Goal: Task Accomplishment & Management: Manage account settings

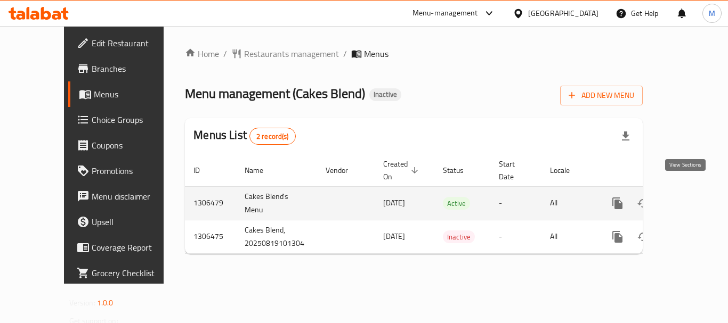
click at [688, 197] on icon "enhanced table" at bounding box center [694, 203] width 13 height 13
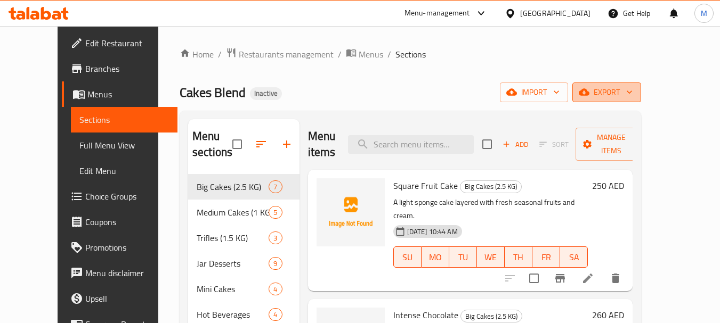
click at [641, 100] on button "export" at bounding box center [606, 93] width 69 height 20
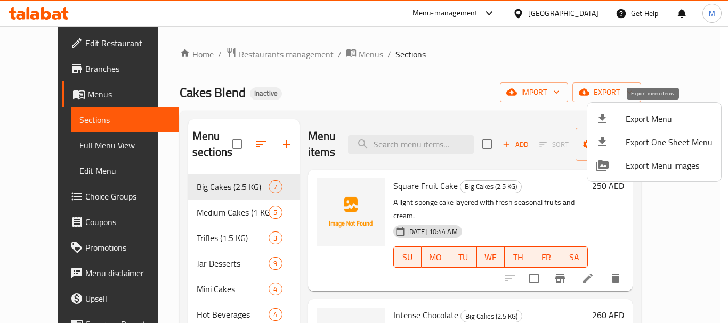
click at [640, 123] on span "Export Menu" at bounding box center [668, 118] width 87 height 13
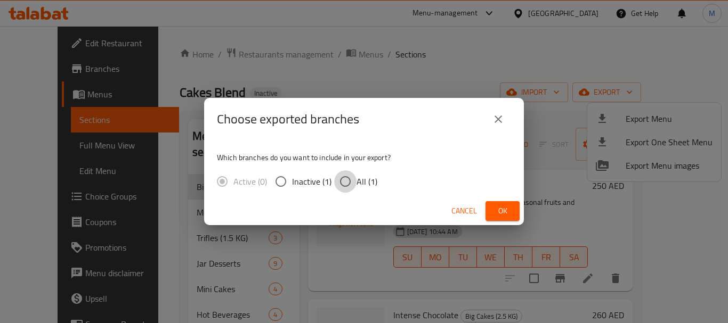
click at [354, 180] on input "All (1)" at bounding box center [345, 181] width 22 height 22
radio input "true"
click at [508, 207] on span "Ok" at bounding box center [502, 211] width 17 height 13
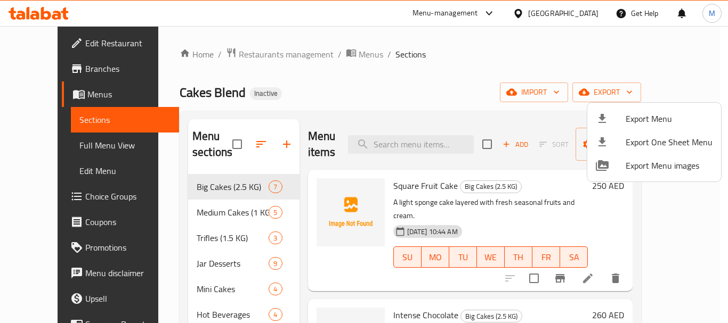
drag, startPoint x: 506, startPoint y: 69, endPoint x: 508, endPoint y: 1, distance: 68.2
click at [506, 69] on div at bounding box center [364, 161] width 728 height 323
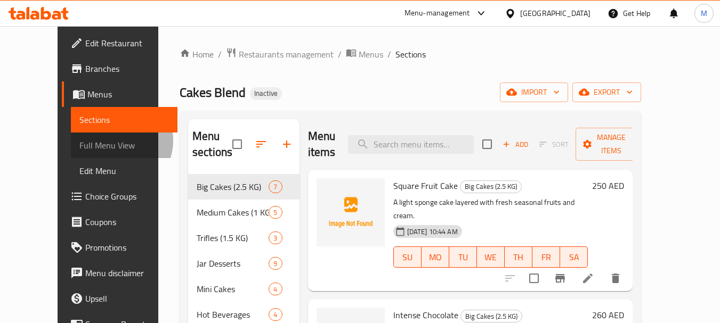
click at [79, 141] on span "Full Menu View" at bounding box center [124, 145] width 90 height 13
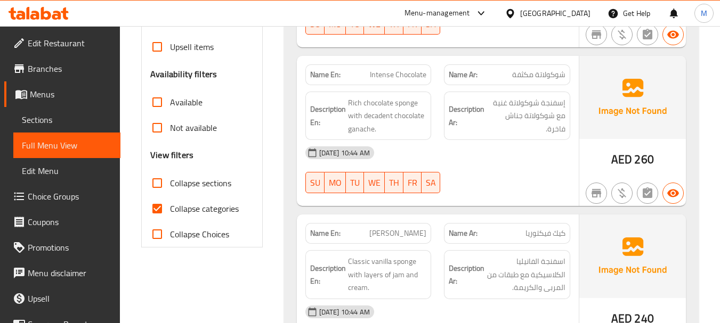
scroll to position [320, 0]
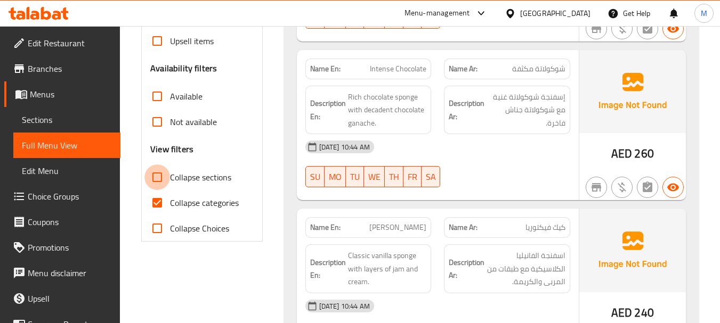
click at [158, 165] on input "Collapse sections" at bounding box center [157, 178] width 26 height 26
checkbox input "true"
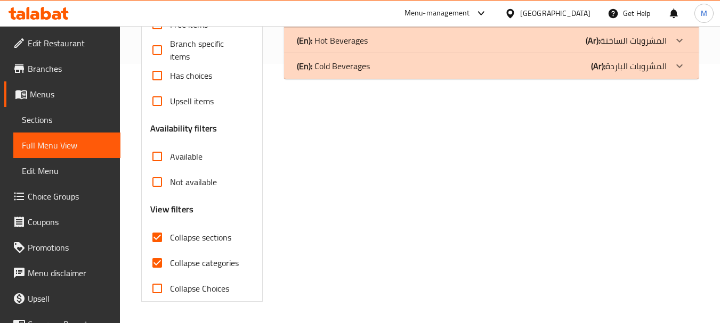
click at [160, 250] on input "Collapse categories" at bounding box center [157, 263] width 26 height 26
checkbox input "false"
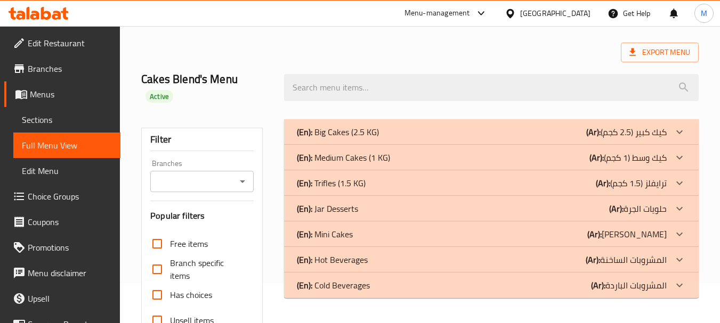
scroll to position [30, 0]
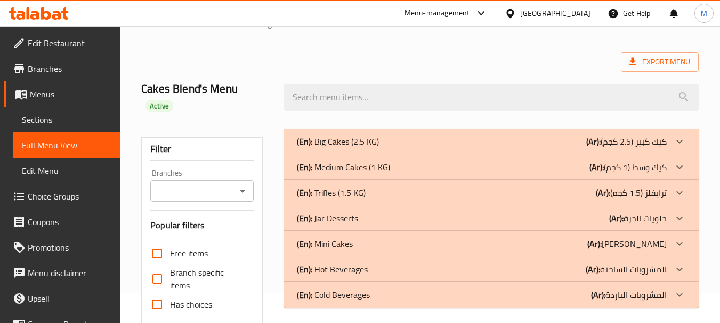
click at [323, 135] on p "(En): Big Cakes (2.5 KG)" at bounding box center [338, 141] width 82 height 13
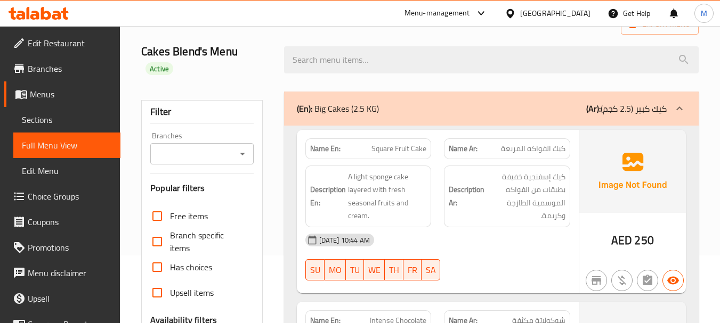
scroll to position [84, 0]
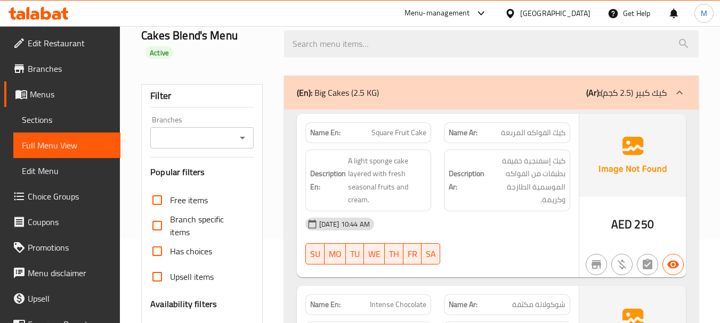
click at [431, 211] on div "19-08-2025 10:44 AM" at bounding box center [438, 224] width 278 height 26
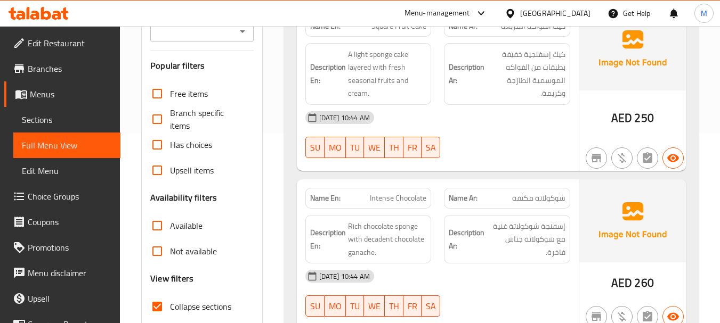
scroll to position [243, 0]
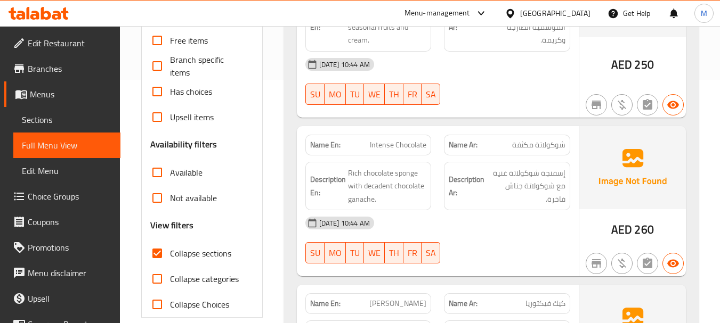
click at [456, 214] on div "19-08-2025 10:44 AM" at bounding box center [438, 223] width 278 height 26
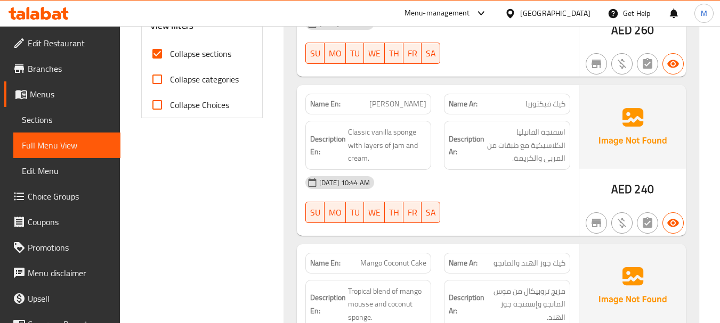
scroll to position [457, 0]
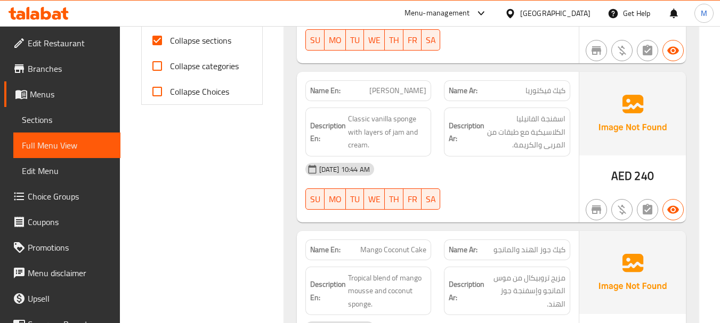
click at [441, 164] on div "19-08-2025 10:44 AM" at bounding box center [438, 170] width 278 height 26
click at [545, 112] on span "اسفنجة الفانيليا الكلاسيكية مع طبقات من المربى والكريمة." at bounding box center [525, 131] width 79 height 39
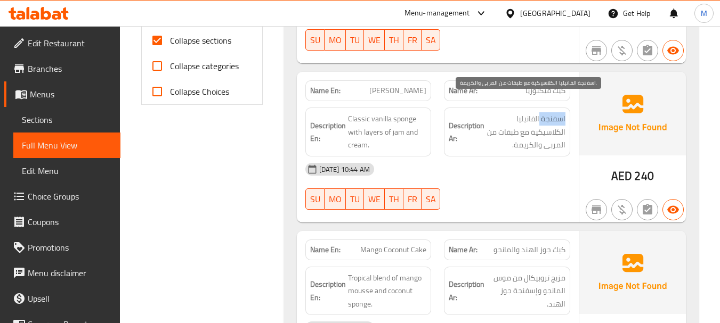
click at [545, 112] on span "اسفنجة الفانيليا الكلاسيكية مع طبقات من المربى والكريمة." at bounding box center [525, 131] width 79 height 39
copy span "اسفنجة"
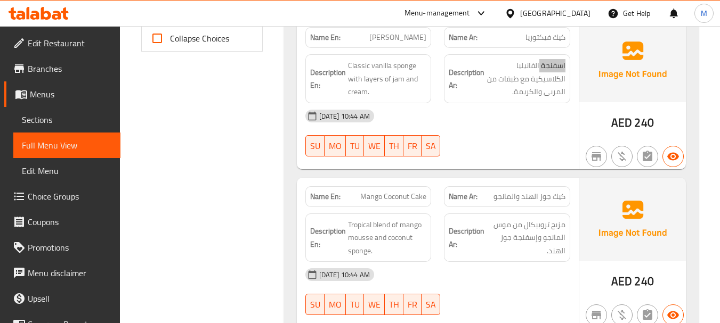
scroll to position [563, 0]
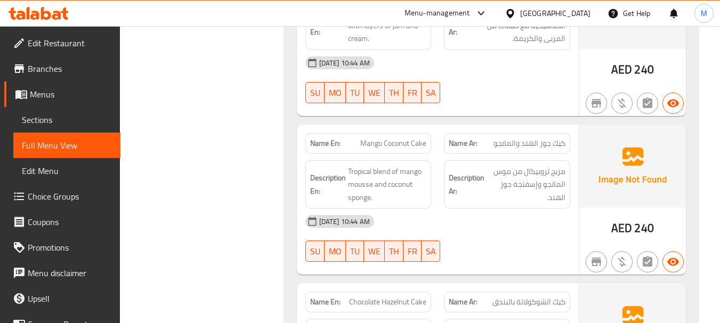
click at [485, 210] on div "19-08-2025 10:44 AM" at bounding box center [438, 222] width 278 height 26
click at [353, 186] on span "Tropical blend of mango mousse and coconut sponge." at bounding box center [387, 184] width 79 height 39
copy span "sponge"
click at [521, 169] on span "مزيج تروبيكال من موس المانجو وإسفنجة جوز الهند." at bounding box center [525, 184] width 79 height 39
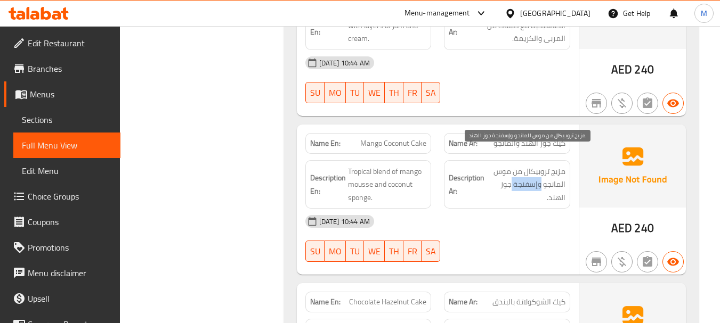
click at [521, 169] on span "مزيج تروبيكال من موس المانجو وإسفنجة جوز الهند." at bounding box center [525, 184] width 79 height 39
click at [523, 169] on span "مزيج تروبيكال من موس المانجو وإسفنجة جوز الهند." at bounding box center [525, 184] width 79 height 39
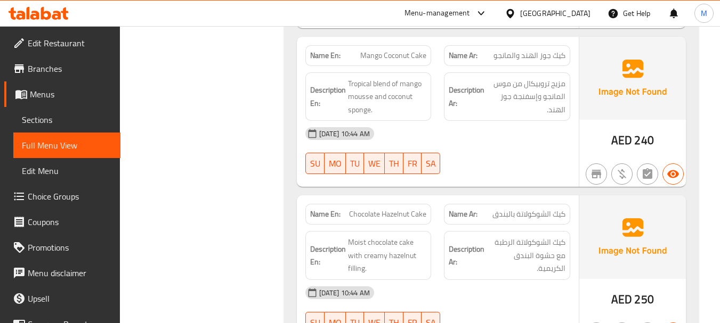
scroll to position [670, 0]
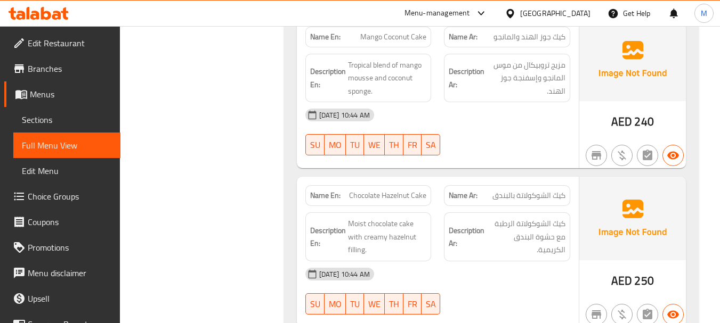
click at [449, 262] on div "19-08-2025 10:44 AM" at bounding box center [438, 275] width 278 height 26
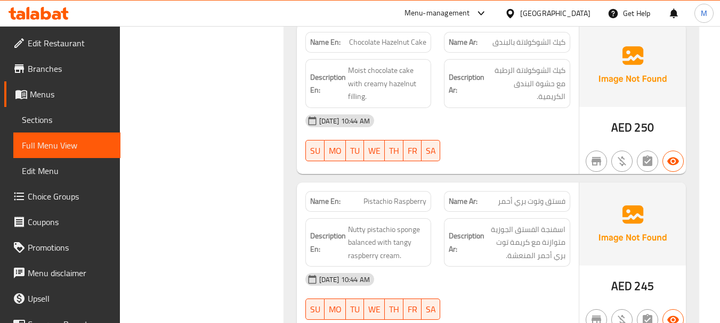
scroll to position [883, 0]
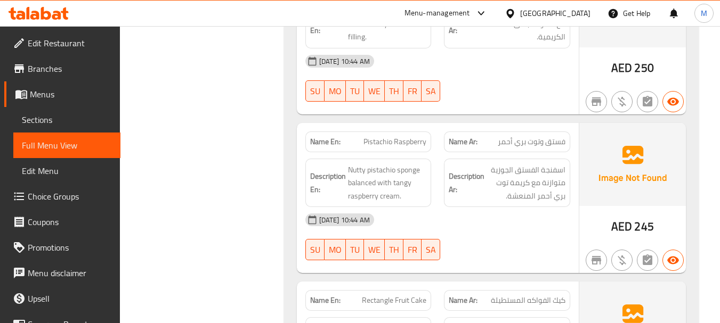
click at [458, 209] on div "19-08-2025 10:44 AM" at bounding box center [438, 220] width 278 height 26
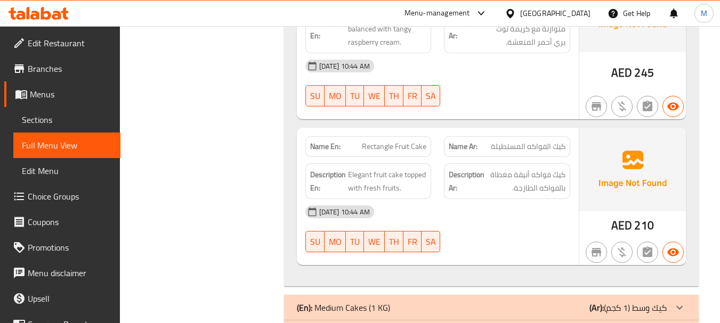
scroll to position [1042, 0]
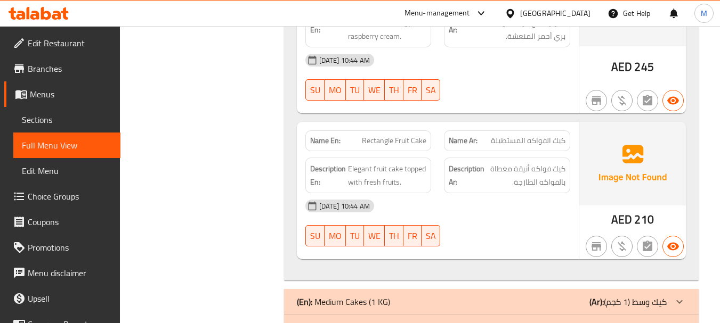
click at [461, 205] on div "19-08-2025 10:44 AM SU MO TU WE TH FR SA" at bounding box center [438, 223] width 278 height 60
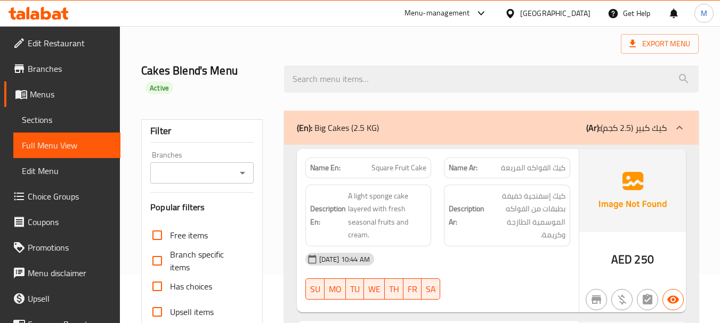
scroll to position [0, 0]
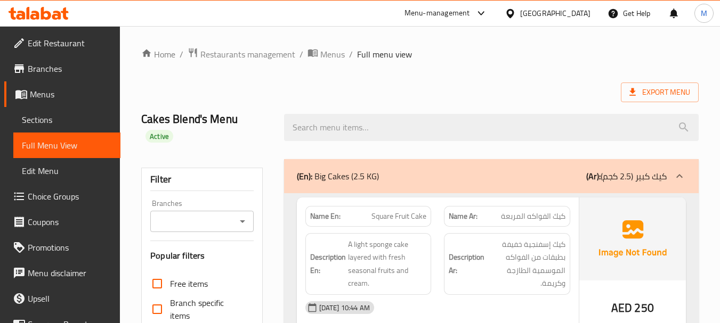
click at [365, 170] on p "(En): Big Cakes (2.5 KG)" at bounding box center [338, 176] width 82 height 13
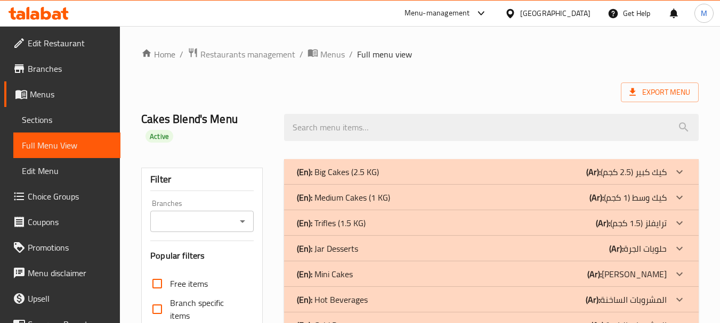
click at [365, 178] on p "(En): Medium Cakes (1 KG)" at bounding box center [338, 172] width 82 height 13
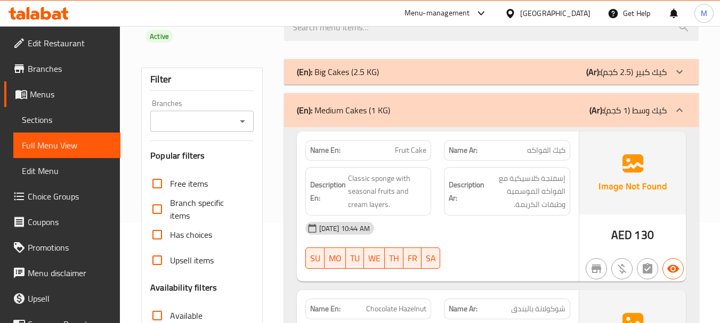
scroll to position [107, 0]
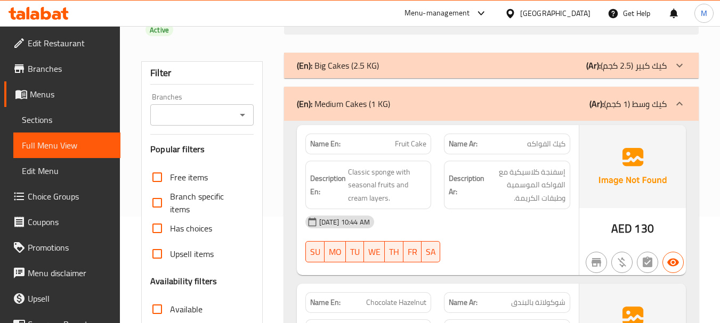
click at [411, 59] on div "(En): Big Cakes (2.5 KG) (Ar): كيك كبير (2.5 كجم)" at bounding box center [482, 65] width 370 height 13
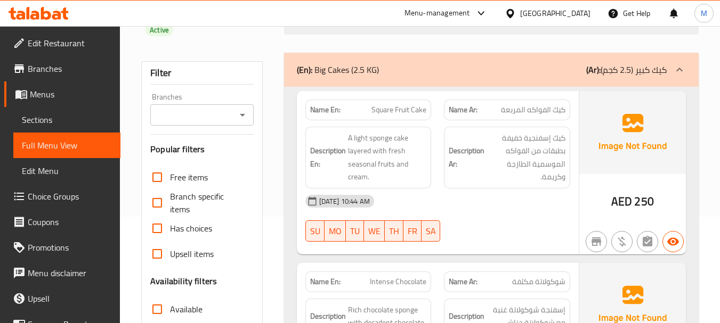
click at [411, 63] on div "(En): Big Cakes (2.5 KG) (Ar): كيك كبير (2.5 كجم)" at bounding box center [482, 69] width 370 height 13
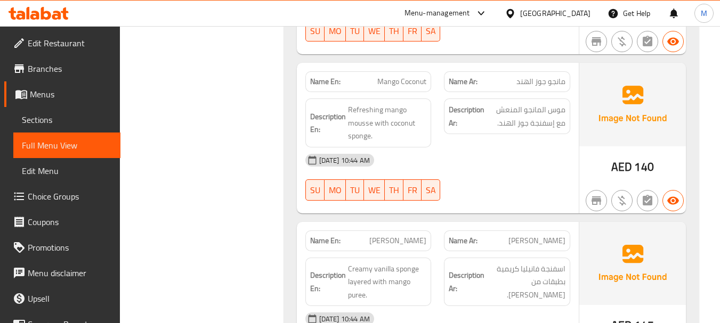
scroll to position [639, 0]
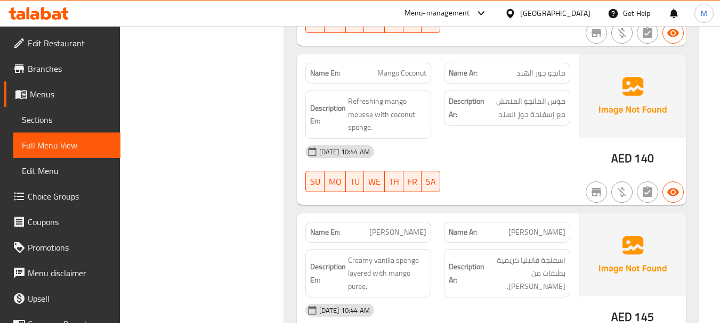
click at [409, 68] on span "Mango Coconut" at bounding box center [401, 73] width 49 height 11
copy span "Mango Coconut"
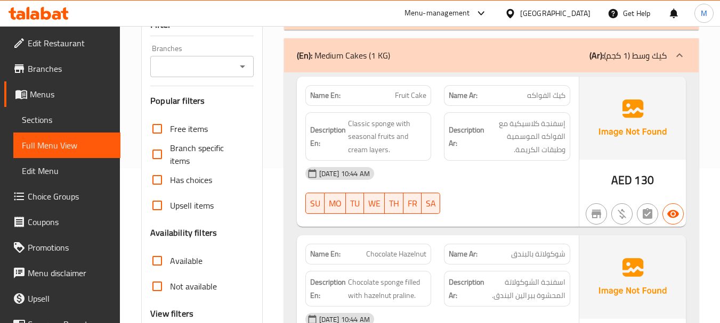
scroll to position [160, 0]
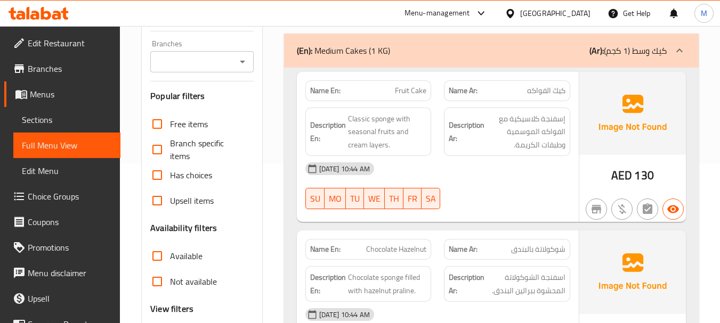
click at [453, 166] on div "19-08-2025 10:44 AM SU MO TU WE TH FR SA" at bounding box center [438, 186] width 278 height 60
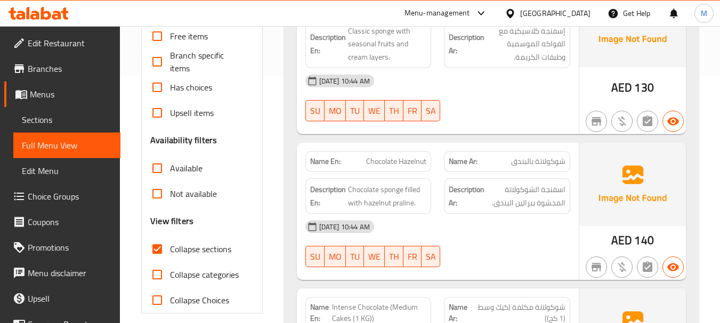
scroll to position [266, 0]
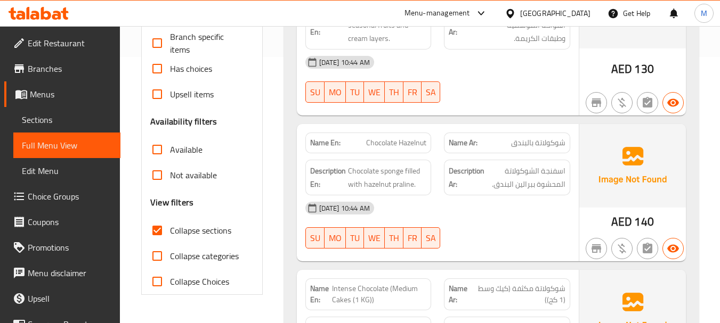
click at [468, 207] on div "19-08-2025 10:44 AM SU MO TU WE TH FR SA" at bounding box center [438, 225] width 278 height 60
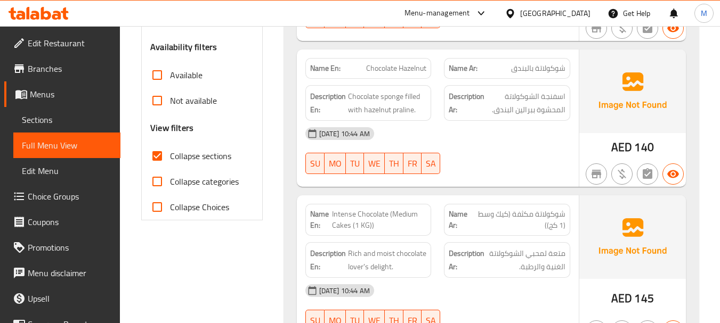
scroll to position [426, 0]
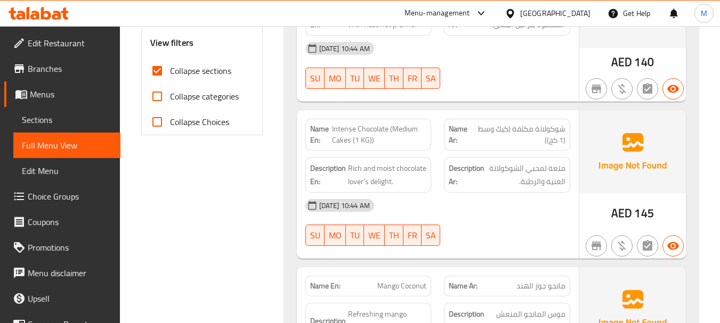
click at [479, 208] on div "19-08-2025 10:44 AM SU MO TU WE TH FR SA" at bounding box center [438, 223] width 278 height 60
drag, startPoint x: 390, startPoint y: 165, endPoint x: 346, endPoint y: 169, distance: 43.9
click at [346, 169] on h6 "Description En: Rich and moist chocolate lover's delight." at bounding box center [368, 175] width 117 height 26
copy span "lover's delight"
click at [244, 183] on div "Filter Branches Branches Popular filters Free items Branch specific items Has c…" at bounding box center [206, 234] width 142 height 1015
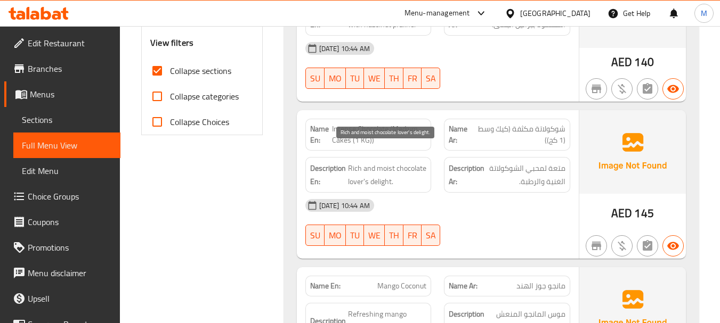
click at [410, 162] on span "Rich and moist chocolate lover's delight." at bounding box center [387, 175] width 79 height 26
copy span "chocolate"
click at [257, 211] on div "Filter Branches Branches Popular filters Free items Branch specific items Has c…" at bounding box center [206, 234] width 142 height 1015
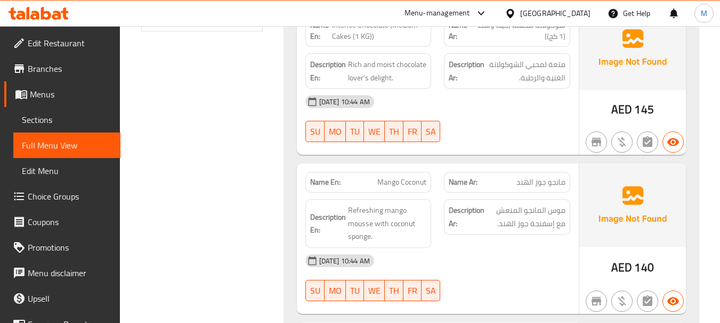
scroll to position [533, 0]
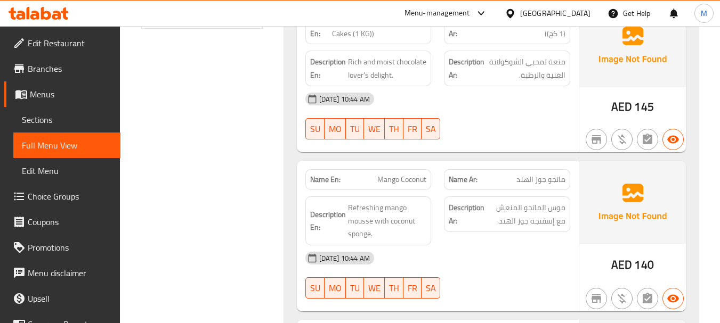
click at [459, 246] on div "19-08-2025 10:44 AM" at bounding box center [438, 259] width 278 height 26
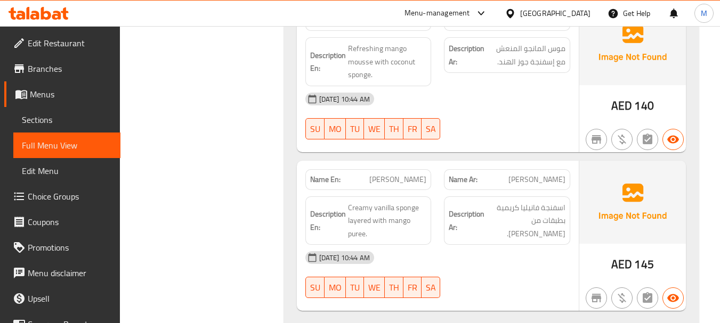
scroll to position [692, 0]
click at [485, 254] on div "19-08-2025 10:44 AM" at bounding box center [438, 258] width 278 height 26
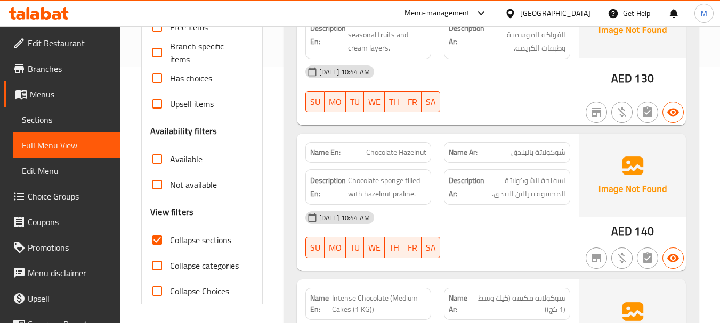
scroll to position [0, 0]
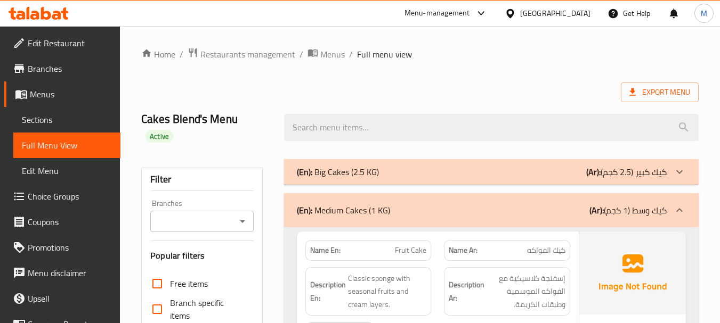
click at [454, 202] on div "(En): Medium Cakes (1 KG) (Ar): كيك وسط (1 كجم)" at bounding box center [491, 210] width 414 height 34
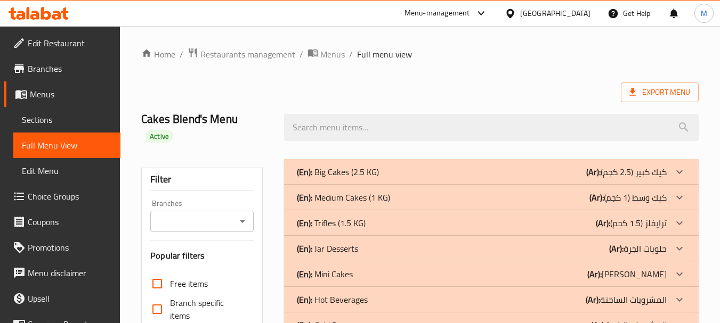
click at [372, 178] on div "(En): Trifles (1.5 KG) (Ar): ترايفلز (1.5 كجم)" at bounding box center [482, 172] width 370 height 13
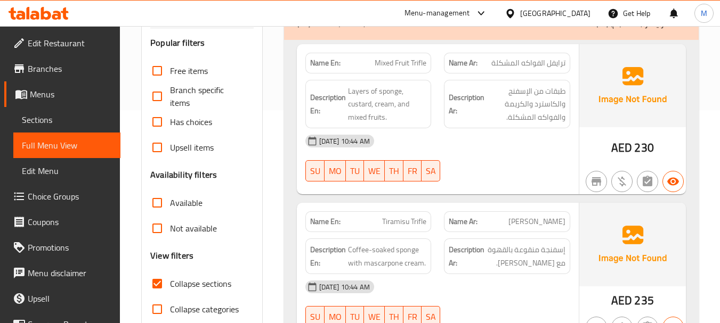
scroll to position [160, 0]
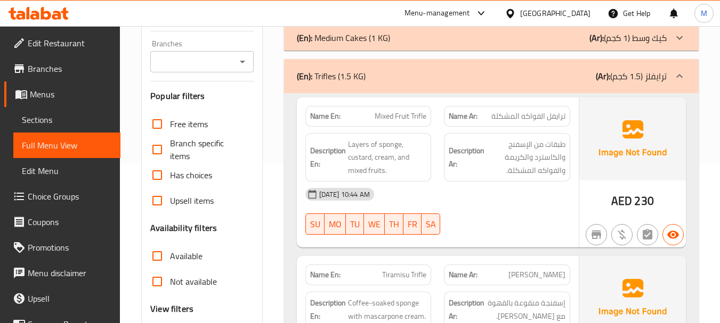
click at [477, 190] on div "19-08-2025 10:44 AM" at bounding box center [438, 195] width 278 height 26
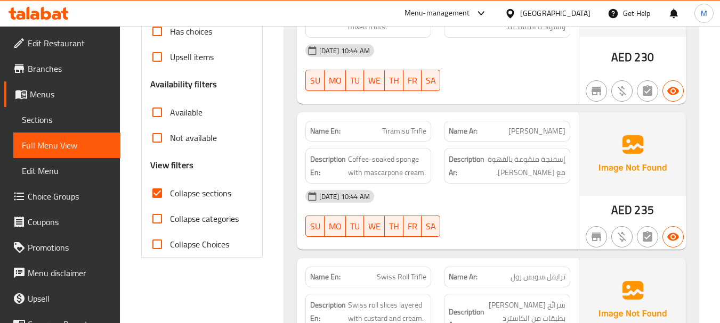
scroll to position [320, 0]
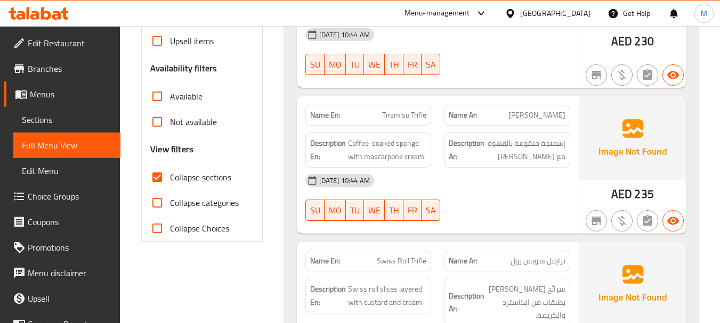
click at [483, 197] on div "19-08-2025 10:44 AM SU MO TU WE TH FR SA" at bounding box center [438, 198] width 278 height 60
click at [418, 110] on span "Tiramisu Trifle" at bounding box center [404, 115] width 44 height 11
copy span "Trifle"
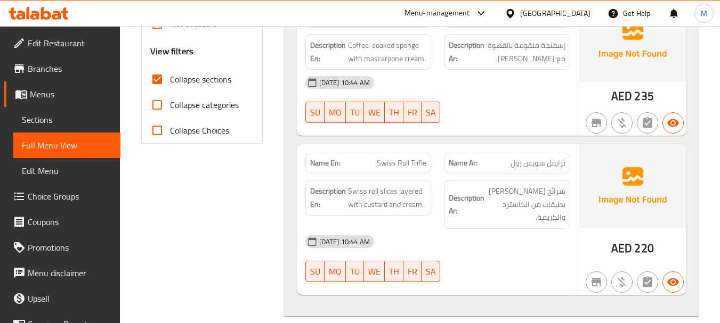
scroll to position [426, 0]
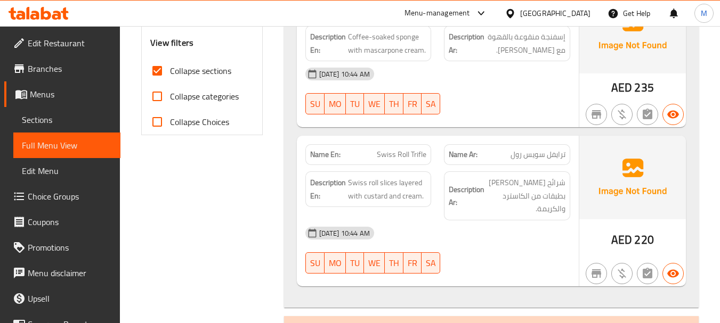
click at [449, 221] on div "19-08-2025 10:44 AM" at bounding box center [438, 234] width 278 height 26
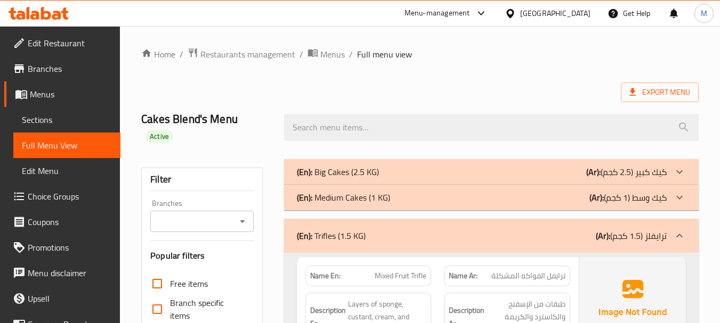
click at [435, 230] on div "(En): Trifles (1.5 KG) (Ar): ترايفلز (1.5 كجم)" at bounding box center [482, 236] width 370 height 13
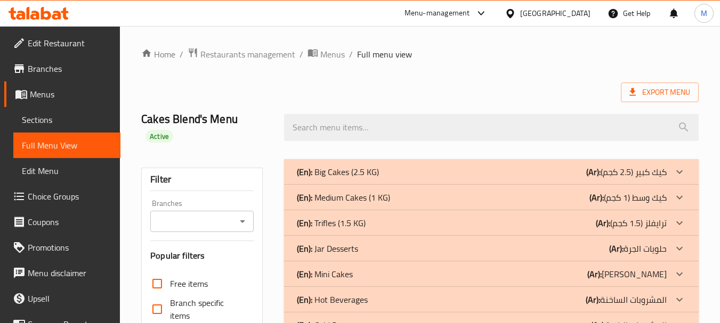
click at [326, 178] on p "(En): Jar Desserts" at bounding box center [338, 172] width 82 height 13
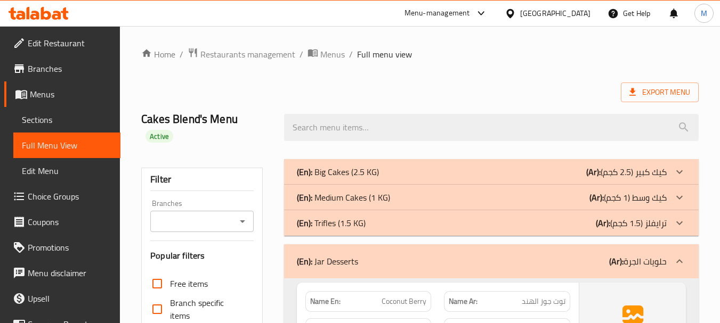
click at [335, 178] on p "(En): Trifles (1.5 KG)" at bounding box center [338, 172] width 82 height 13
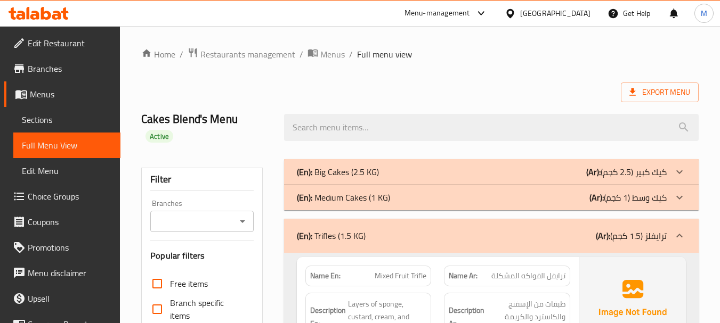
click at [341, 230] on p "(En): Trifles (1.5 KG)" at bounding box center [331, 236] width 69 height 13
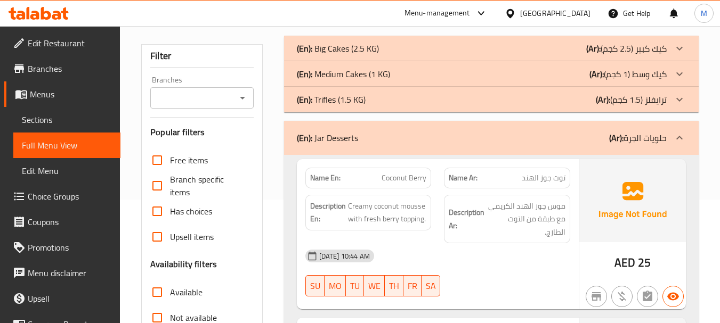
scroll to position [160, 0]
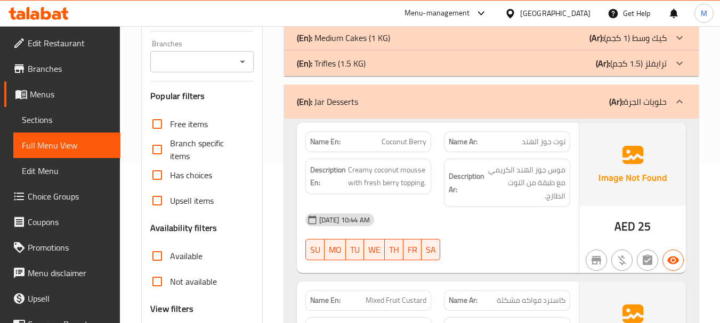
click at [475, 207] on div "19-08-2025 10:44 AM" at bounding box center [438, 220] width 278 height 26
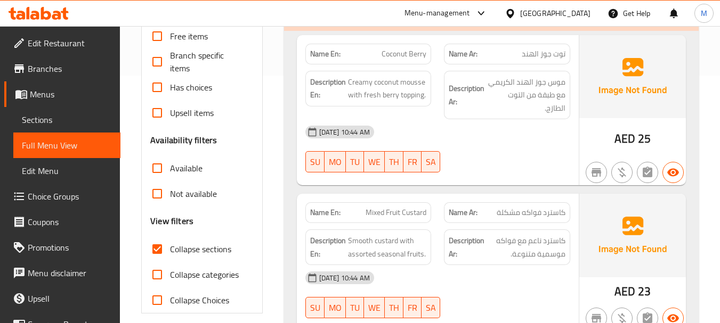
scroll to position [266, 0]
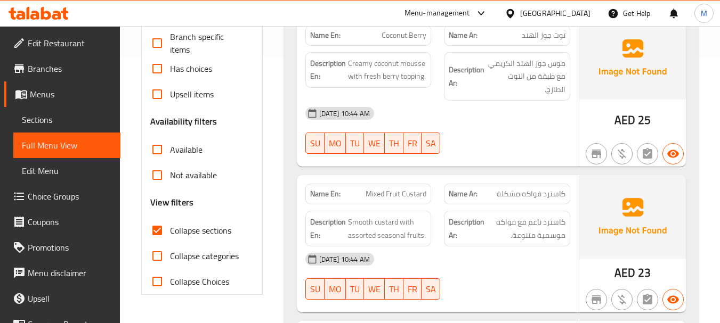
click at [467, 247] on div "19-08-2025 10:44 AM" at bounding box center [438, 260] width 278 height 26
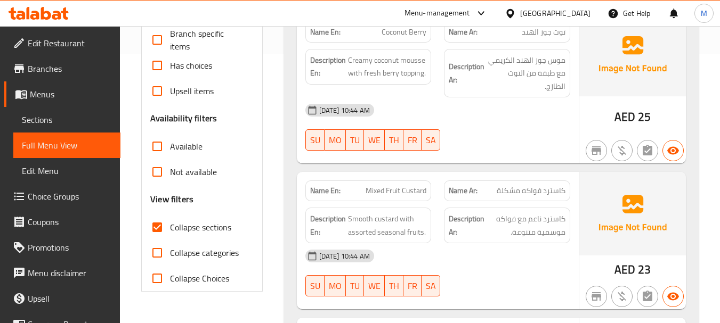
scroll to position [373, 0]
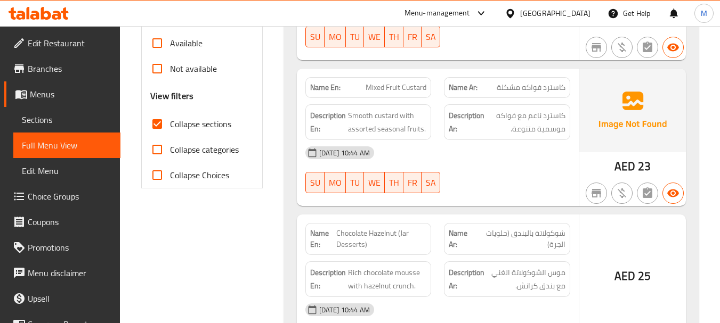
click at [429, 297] on div "19-08-2025 10:44 AM" at bounding box center [438, 310] width 278 height 26
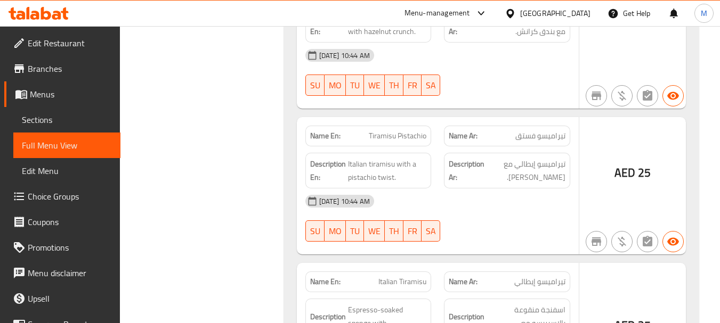
scroll to position [639, 0]
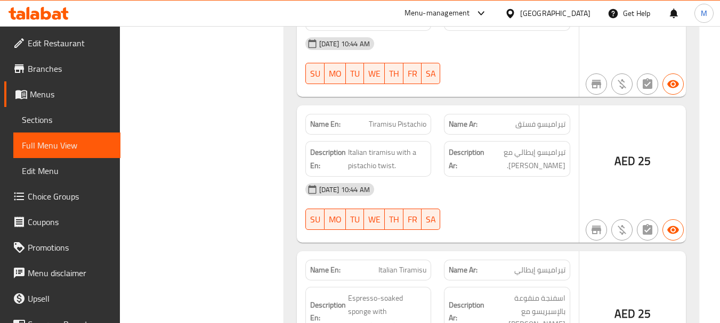
click at [463, 185] on div "19-08-2025 10:44 AM" at bounding box center [438, 190] width 278 height 26
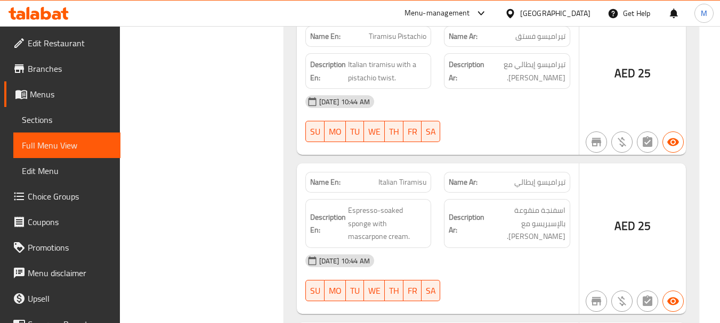
scroll to position [746, 0]
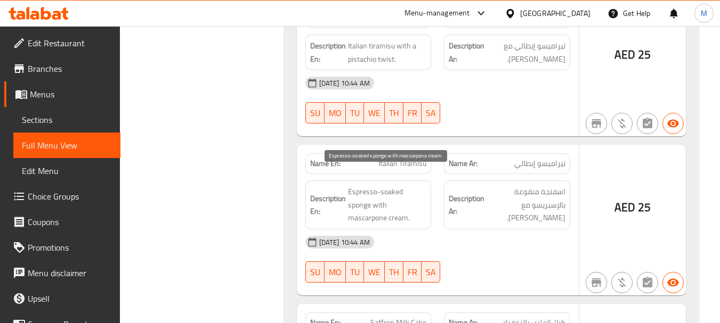
click at [369, 185] on span "Espresso-soaked sponge with mascarpone cream." at bounding box center [387, 204] width 79 height 39
copy span "Espresso-soaked sponge with mascarpone cream."
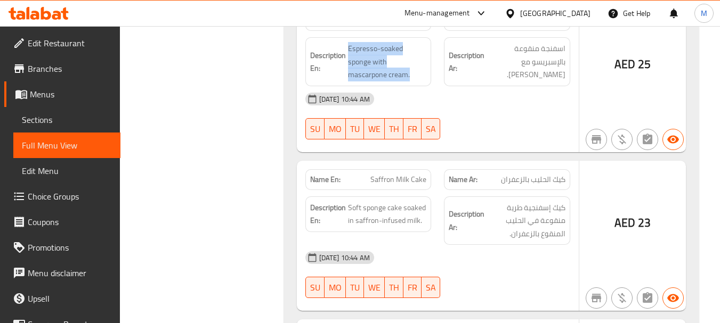
scroll to position [906, 0]
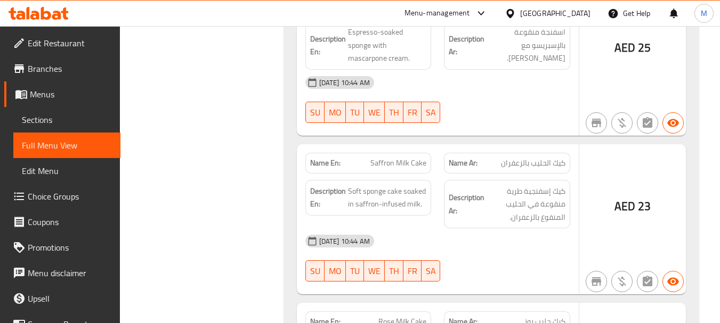
click at [445, 229] on div "19-08-2025 10:44 AM" at bounding box center [438, 242] width 278 height 26
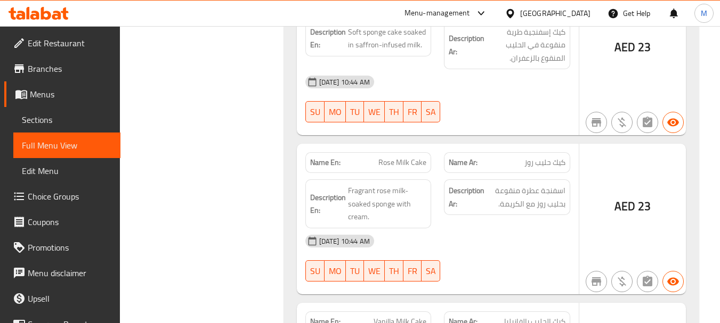
scroll to position [1065, 0]
click at [460, 230] on div "19-08-2025 10:44 AM" at bounding box center [438, 241] width 278 height 26
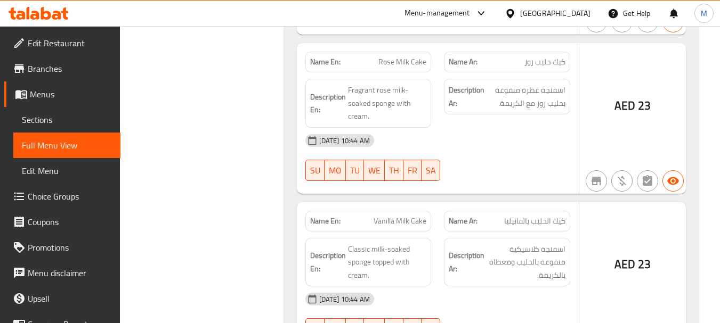
scroll to position [1225, 0]
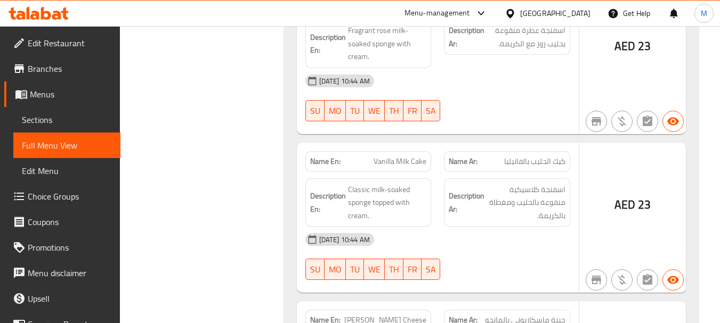
click at [457, 227] on div "19-08-2025 10:44 AM" at bounding box center [438, 240] width 278 height 26
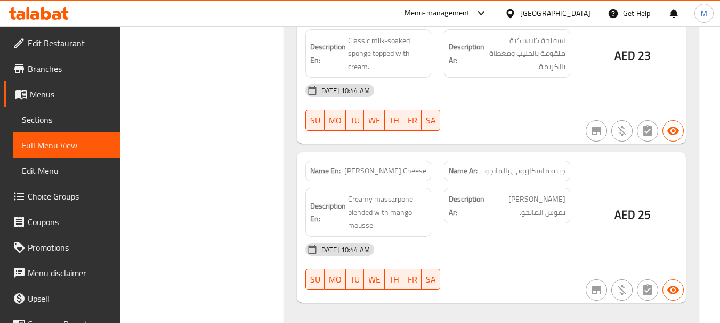
scroll to position [1385, 0]
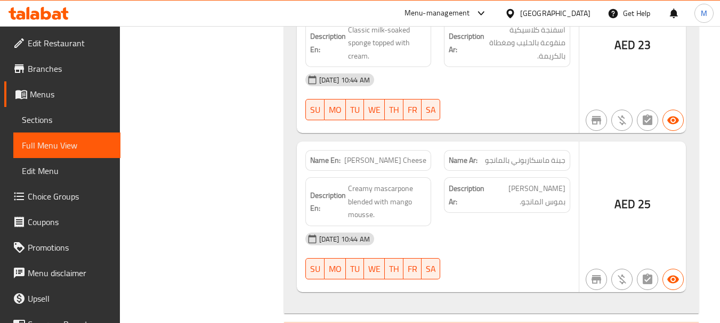
click at [450, 219] on div "Description Ar: ماسكاربوني كريمي ممزوج بموس المانجو." at bounding box center [506, 202] width 139 height 62
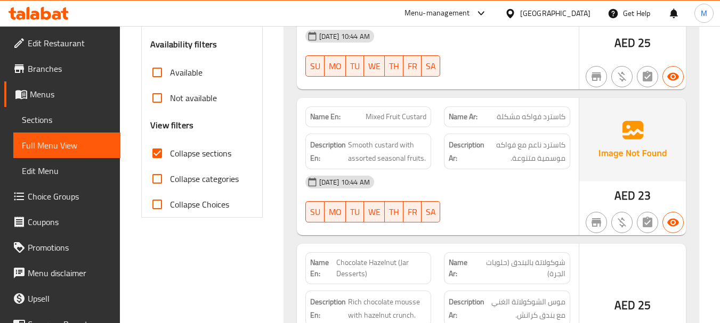
scroll to position [199, 0]
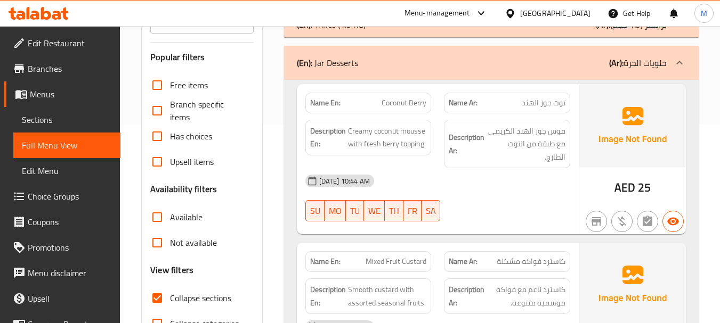
click at [385, 61] on div "(En): Jar Desserts (Ar): حلويات الجرة" at bounding box center [491, 63] width 414 height 34
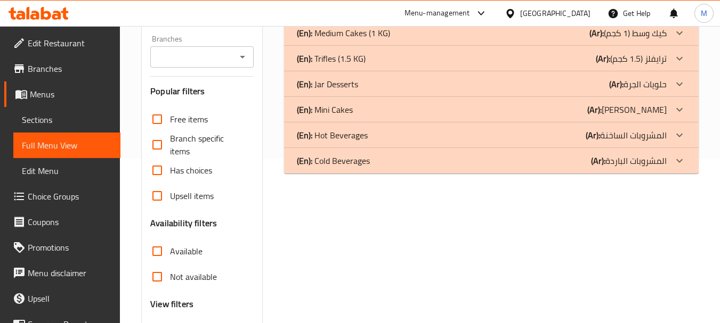
scroll to position [145, 0]
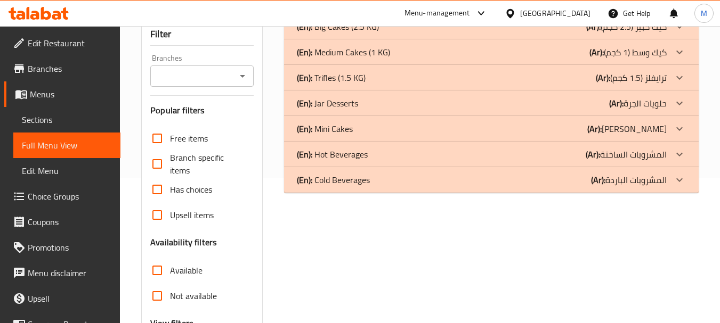
click at [352, 33] on p "(En): Mini Cakes" at bounding box center [338, 26] width 82 height 13
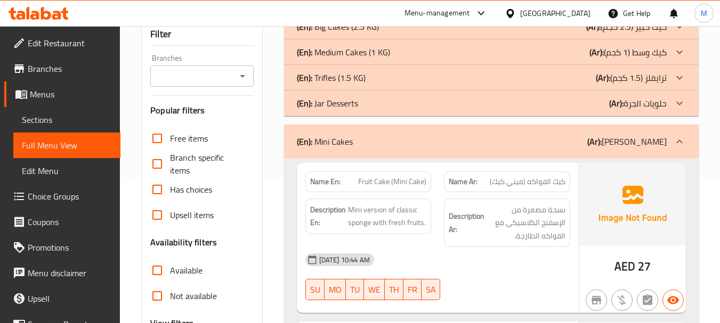
click at [453, 247] on div "19-08-2025 10:44 AM" at bounding box center [438, 260] width 278 height 26
click at [488, 254] on div "19-08-2025 10:44 AM" at bounding box center [438, 260] width 278 height 26
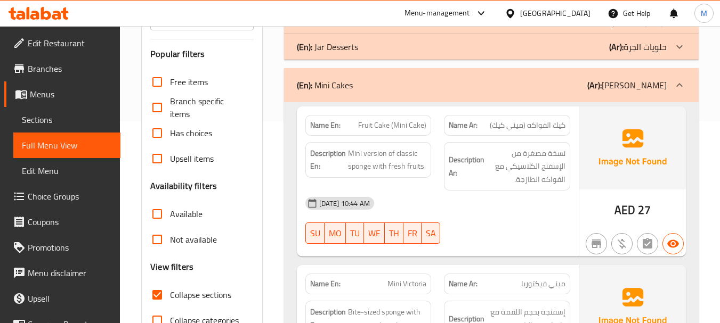
scroll to position [305, 0]
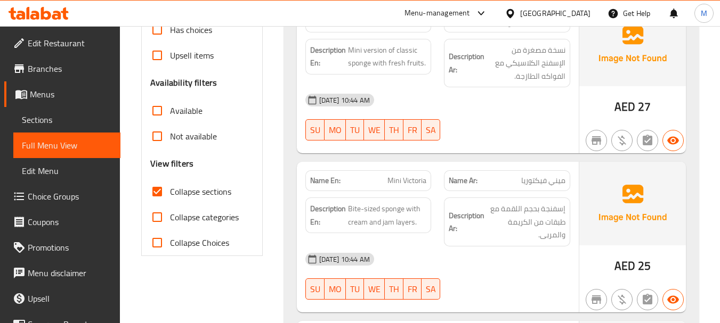
click at [469, 248] on div "19-08-2025 10:44 AM" at bounding box center [438, 260] width 278 height 26
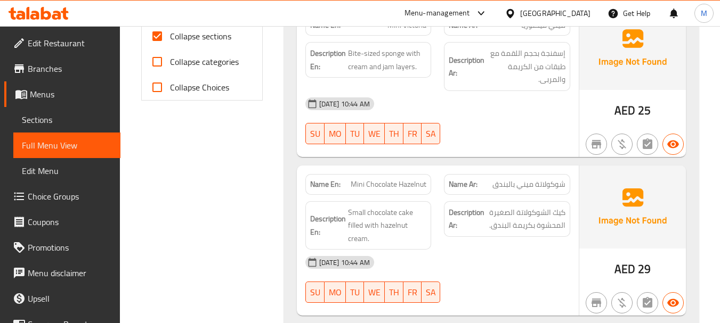
scroll to position [465, 0]
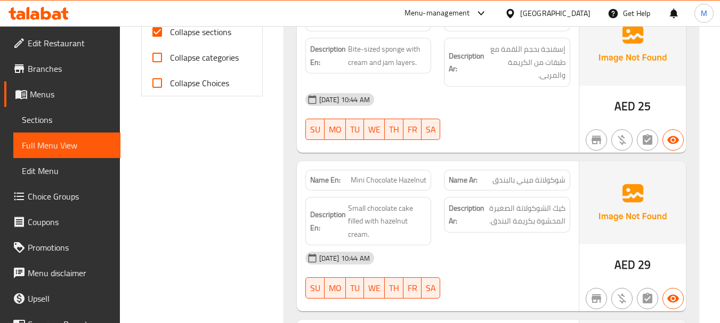
click at [461, 248] on div "19-08-2025 10:44 AM" at bounding box center [438, 259] width 278 height 26
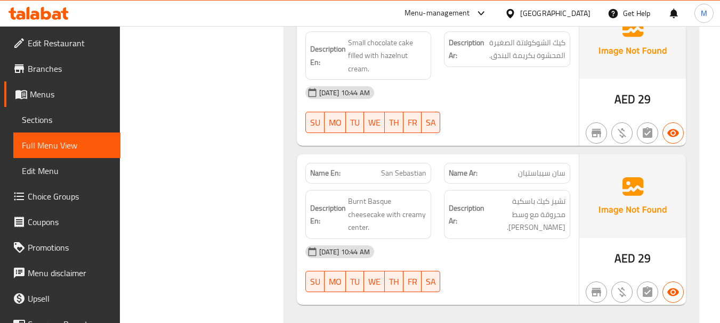
scroll to position [678, 0]
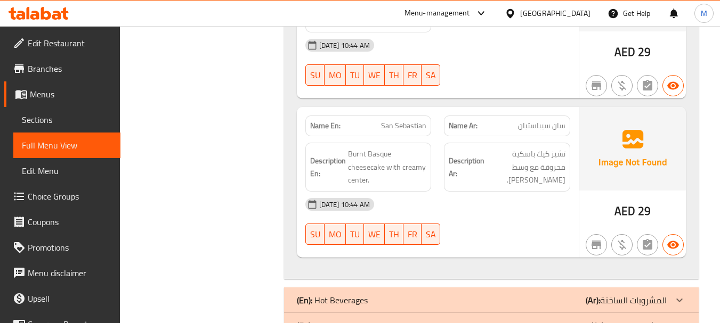
click at [468, 202] on div "19-08-2025 10:44 AM SU MO TU WE TH FR SA" at bounding box center [438, 222] width 278 height 60
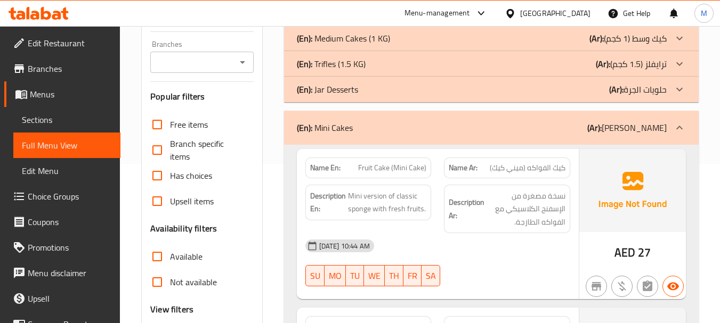
scroll to position [160, 0]
click at [408, 126] on div "(En): Mini Cakes (Ar): ميني كيك" at bounding box center [491, 127] width 414 height 34
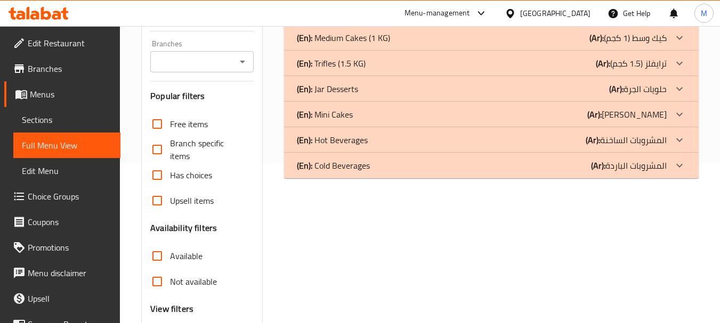
click at [346, 206] on div "(En): Big Cakes (2.5 KG) (Ar): كيك كبير (2.5 كجم) Name En: Square Fruit Cake Na…" at bounding box center [491, 200] width 427 height 415
click at [334, 19] on p "(En): Hot Beverages" at bounding box center [338, 12] width 82 height 13
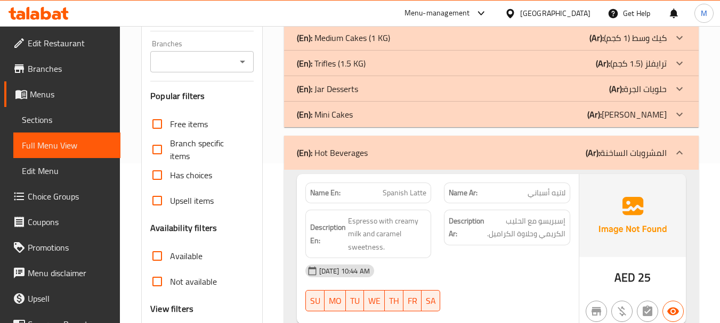
click at [455, 258] on div "19-08-2025 10:44 AM" at bounding box center [438, 271] width 278 height 26
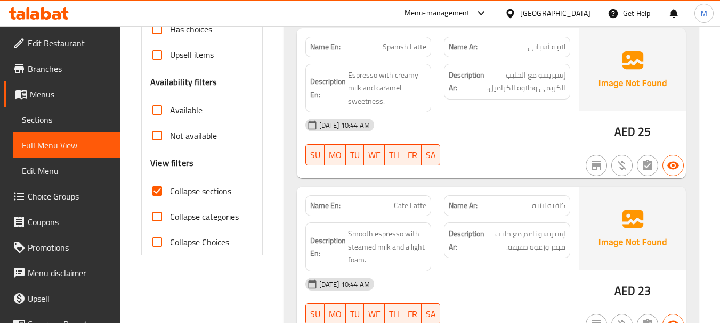
scroll to position [373, 0]
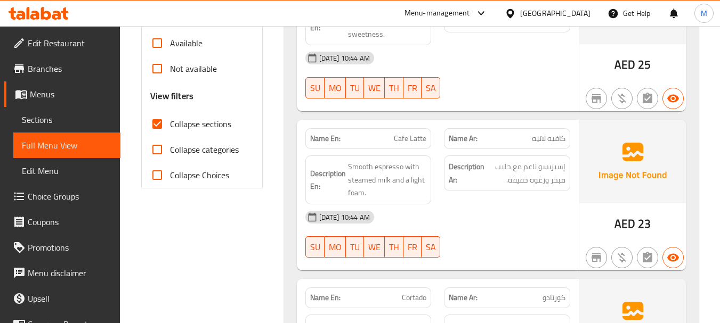
click at [445, 207] on div "19-08-2025 10:44 AM" at bounding box center [438, 218] width 278 height 26
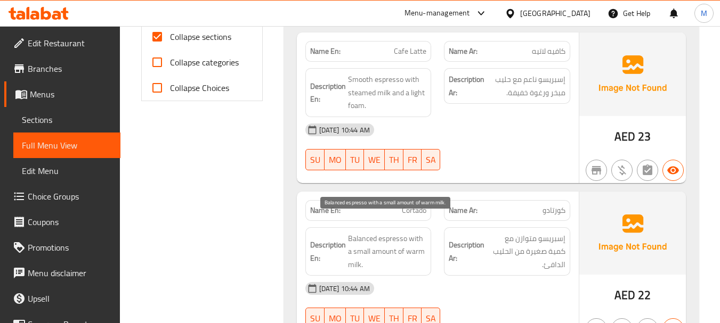
scroll to position [479, 0]
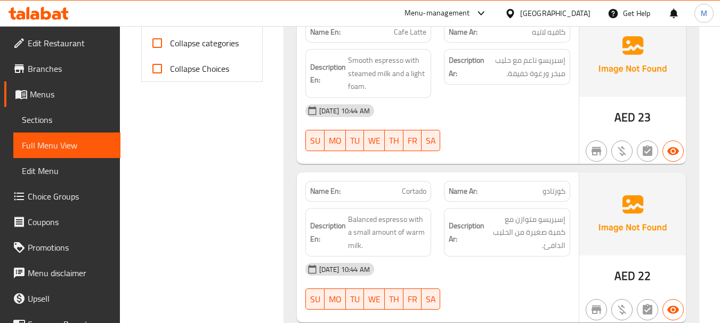
click at [452, 257] on div "19-08-2025 10:44 AM" at bounding box center [438, 270] width 278 height 26
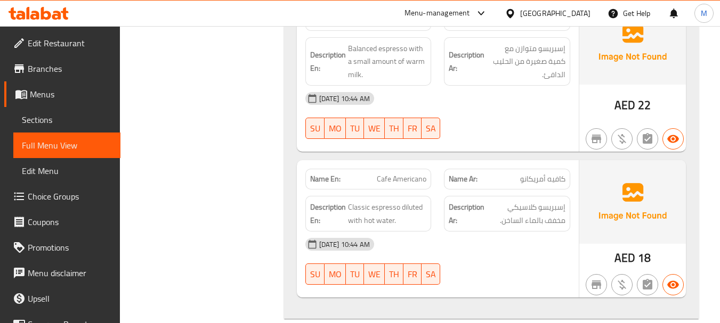
scroll to position [686, 0]
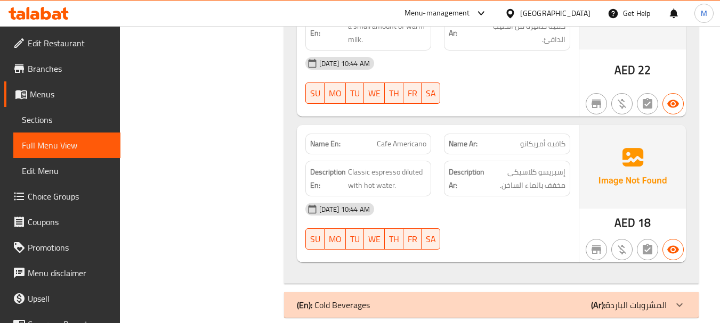
click at [468, 207] on div "19-08-2025 10:44 AM SU MO TU WE TH FR SA" at bounding box center [438, 227] width 278 height 60
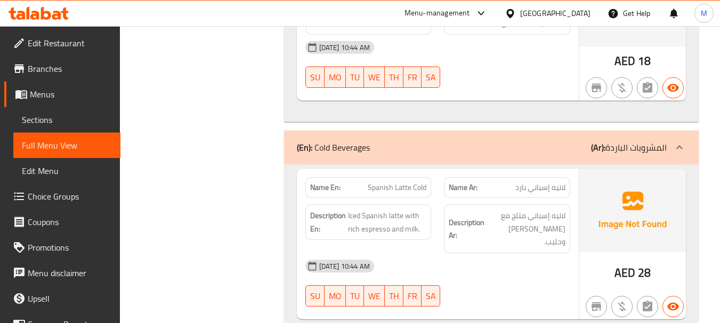
scroll to position [857, 0]
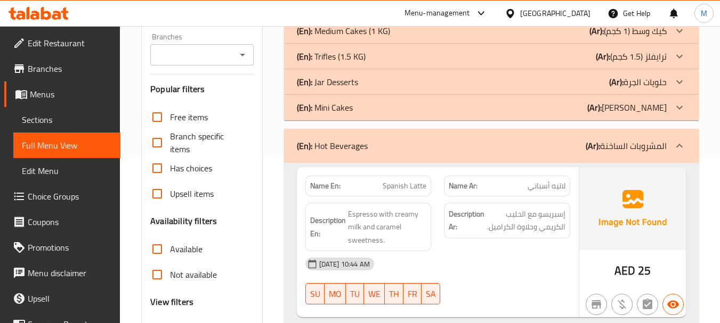
scroll to position [0, 0]
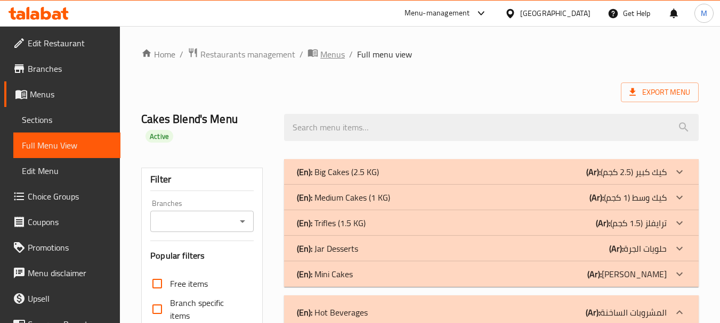
click at [325, 54] on span "Menus" at bounding box center [332, 54] width 25 height 13
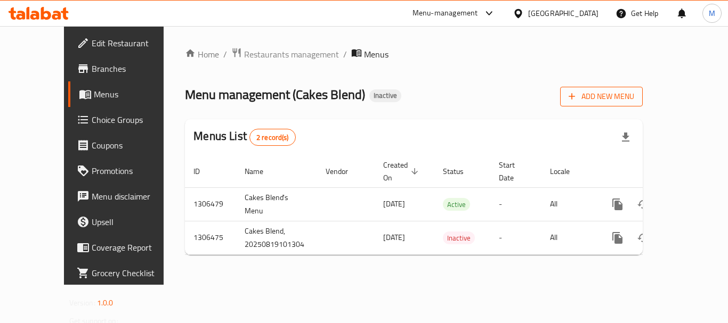
click at [634, 94] on span "Add New Menu" at bounding box center [601, 96] width 66 height 13
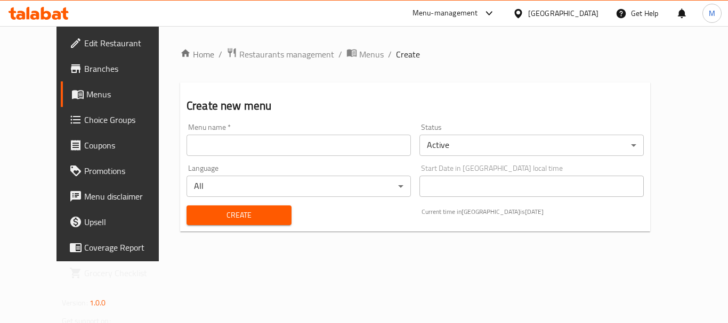
drag, startPoint x: 276, startPoint y: 145, endPoint x: 269, endPoint y: 147, distance: 7.2
click at [276, 145] on input "text" at bounding box center [298, 145] width 224 height 21
paste input "340920173"
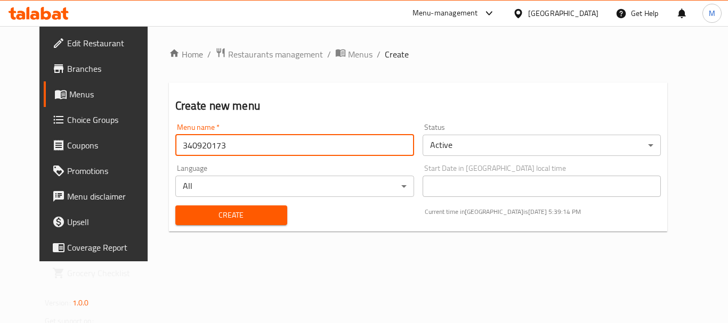
type input "340920173"
click at [192, 212] on span "Create" at bounding box center [231, 215] width 95 height 13
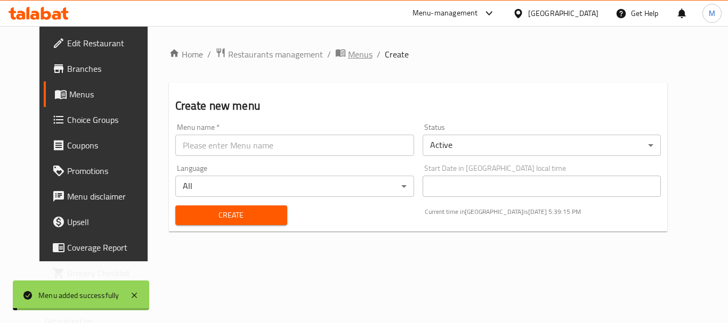
click at [348, 48] on span "Menus" at bounding box center [360, 54] width 25 height 13
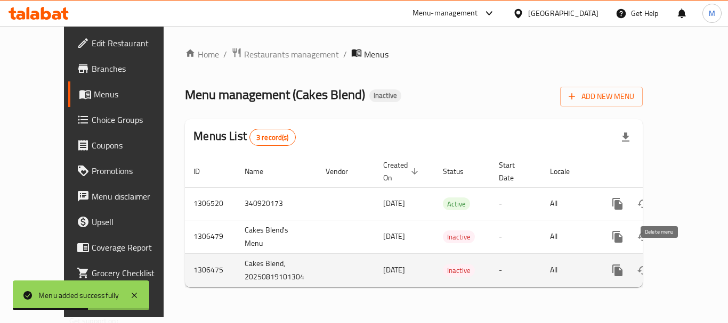
click at [663, 264] on icon "enhanced table" at bounding box center [668, 270] width 13 height 13
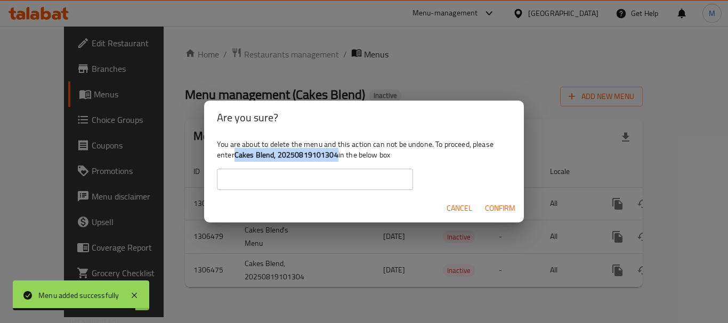
drag, startPoint x: 237, startPoint y: 156, endPoint x: 336, endPoint y: 153, distance: 98.6
click at [336, 153] on b "Cakes Blend, 20250819101304" at bounding box center [286, 155] width 104 height 14
copy b "Cakes Blend, 20250819101304"
click at [285, 192] on div "You are about to delete the menu and this action can not be undone. To proceed,…" at bounding box center [364, 165] width 320 height 60
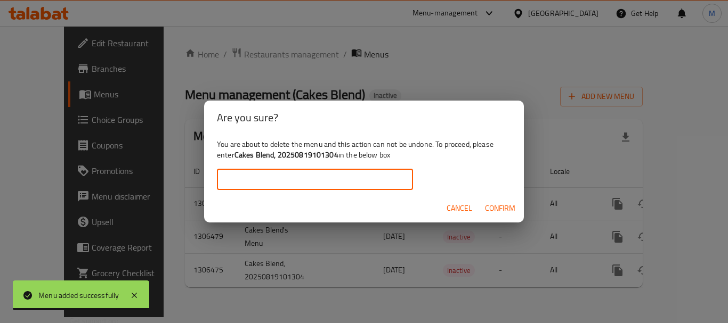
click at [278, 178] on input "text" at bounding box center [315, 179] width 196 height 21
paste input "Cakes Blend, 20250819101304"
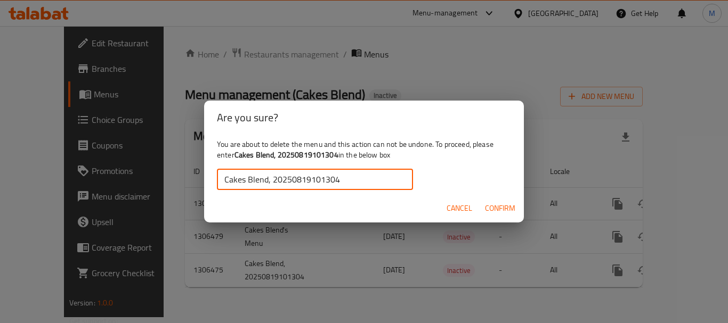
type input "Cakes Blend, 20250819101304"
click at [495, 209] on span "Confirm" at bounding box center [500, 208] width 30 height 13
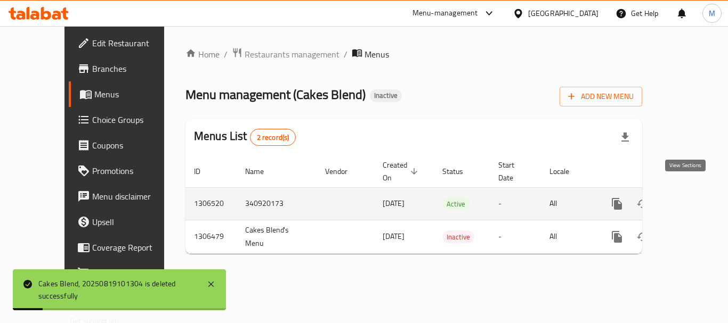
click at [688, 198] on icon "enhanced table" at bounding box center [693, 204] width 13 height 13
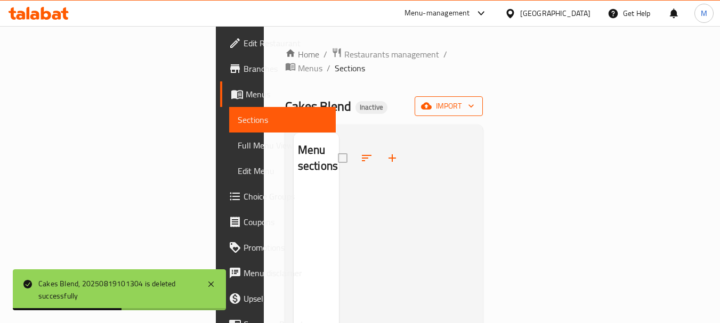
click at [474, 100] on span "import" at bounding box center [448, 106] width 51 height 13
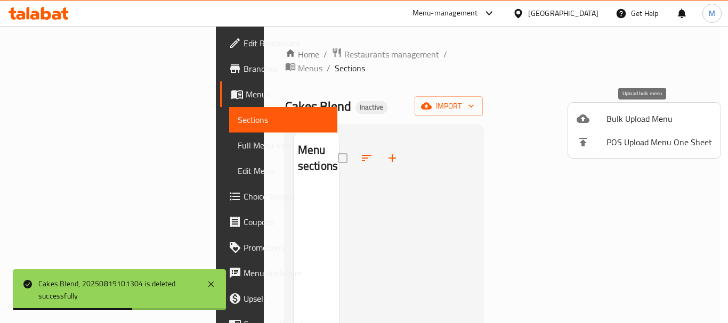
click at [635, 119] on span "Bulk Upload Menu" at bounding box center [658, 118] width 105 height 13
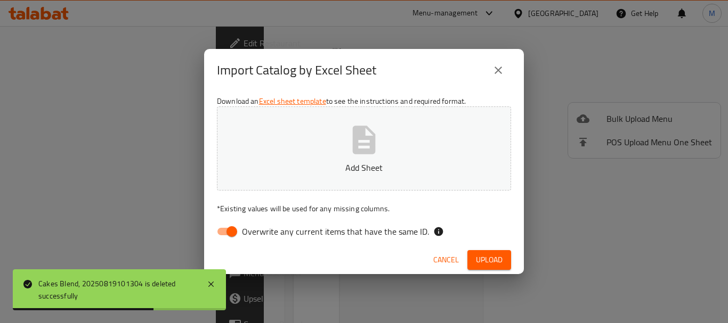
click at [263, 233] on span "Overwrite any current items that have the same ID." at bounding box center [335, 231] width 187 height 13
click at [262, 233] on input "Overwrite any current items that have the same ID." at bounding box center [231, 232] width 61 height 20
checkbox input "false"
click at [288, 177] on button "Add Sheet" at bounding box center [364, 149] width 294 height 84
click at [477, 272] on div "Cancel Upload" at bounding box center [364, 260] width 320 height 28
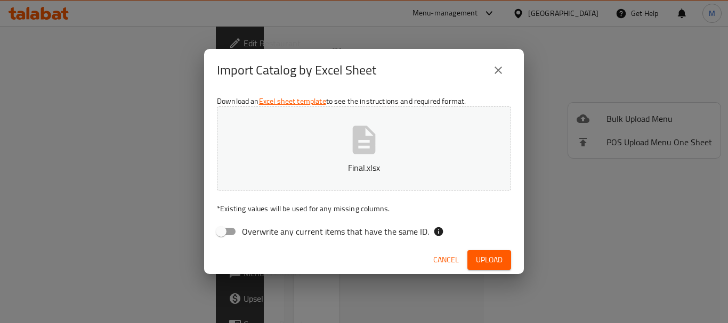
click at [482, 264] on span "Upload" at bounding box center [489, 260] width 27 height 13
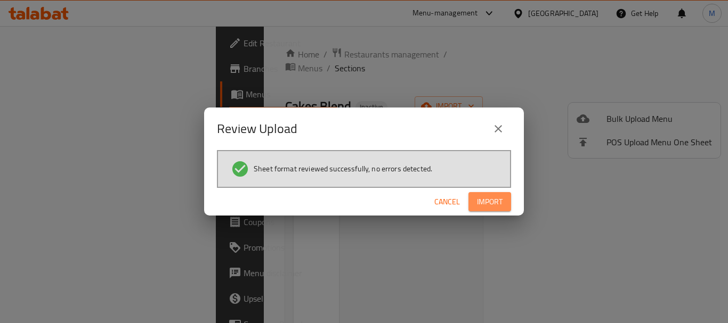
click at [480, 205] on span "Import" at bounding box center [490, 201] width 26 height 13
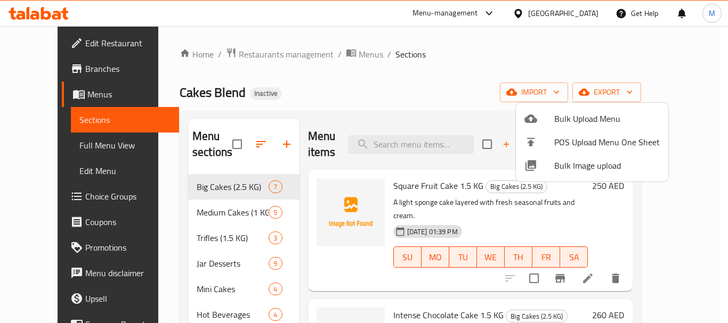
click at [378, 108] on div at bounding box center [364, 161] width 728 height 323
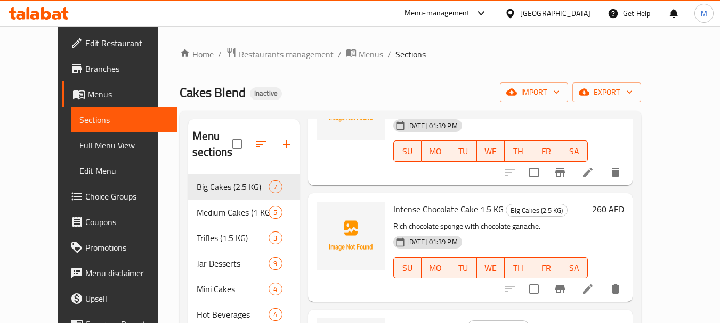
scroll to position [107, 0]
click at [281, 94] on div "Cakes Blend Inactive import export" at bounding box center [410, 93] width 461 height 20
click at [346, 56] on span "breadcrumb" at bounding box center [352, 54] width 13 height 14
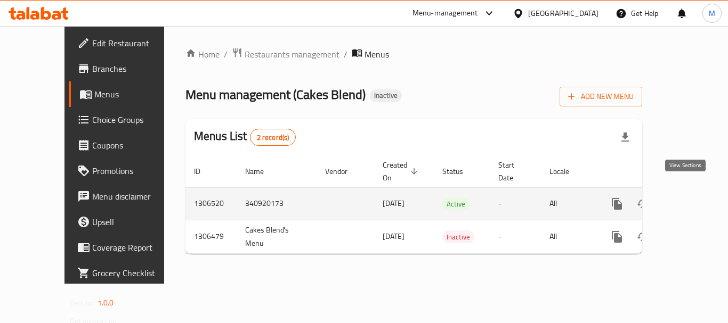
click at [689, 199] on icon "enhanced table" at bounding box center [694, 204] width 10 height 10
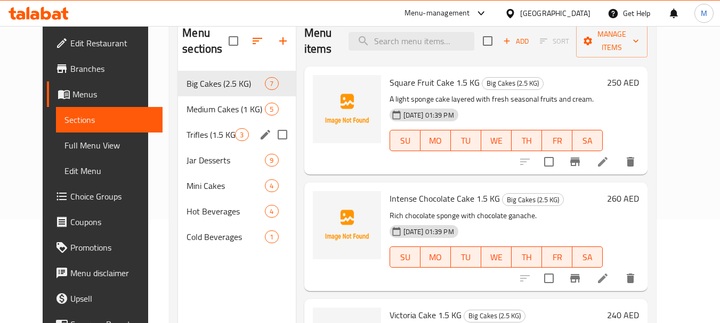
scroll to position [107, 0]
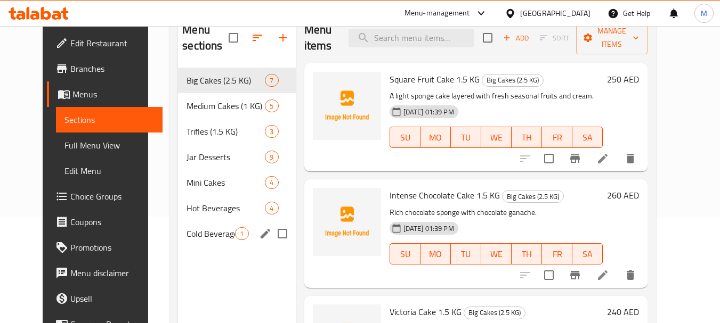
click at [186, 231] on span "Cold Beverages" at bounding box center [210, 233] width 48 height 13
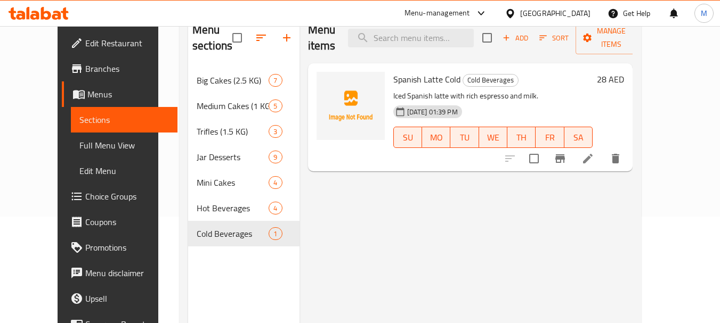
click at [79, 146] on span "Full Menu View" at bounding box center [124, 145] width 90 height 13
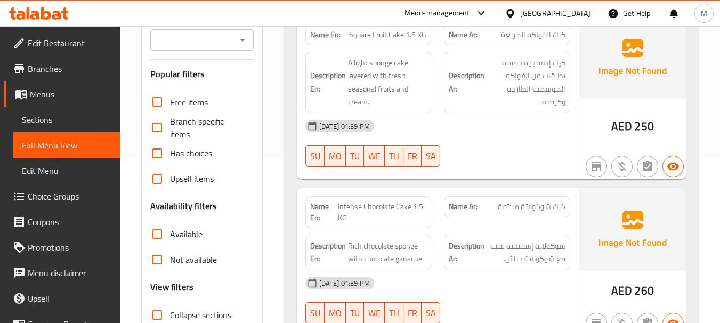
scroll to position [373, 0]
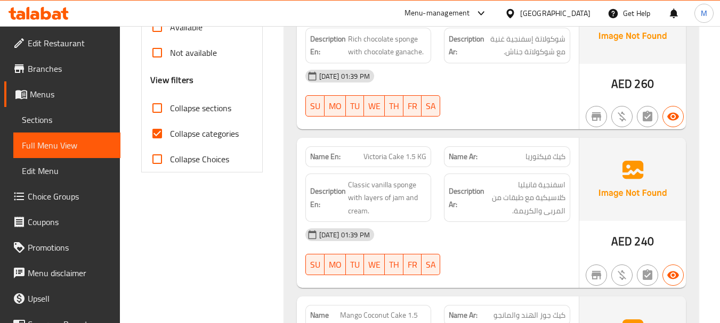
click at [156, 136] on input "Collapse categories" at bounding box center [157, 134] width 26 height 26
checkbox input "false"
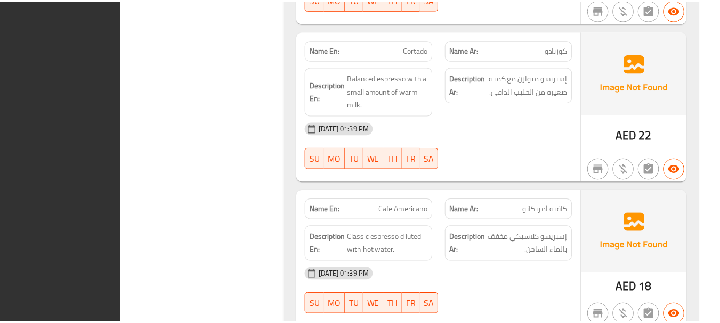
scroll to position [5395, 0]
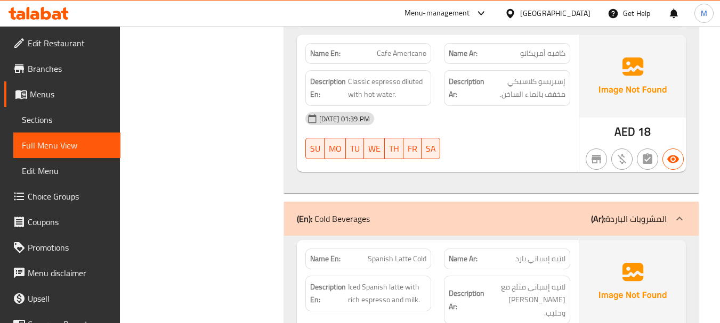
click at [48, 37] on span "Edit Restaurant" at bounding box center [70, 43] width 84 height 13
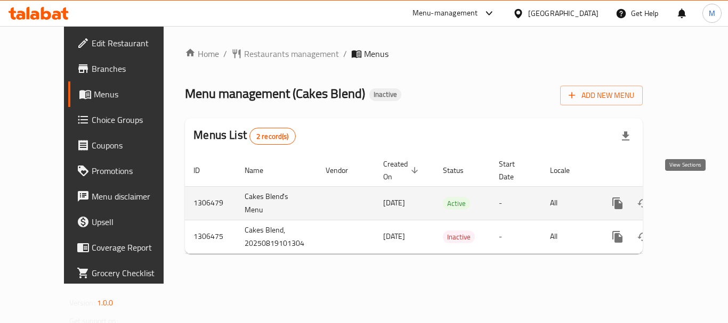
click at [689, 197] on icon "enhanced table" at bounding box center [694, 203] width 13 height 13
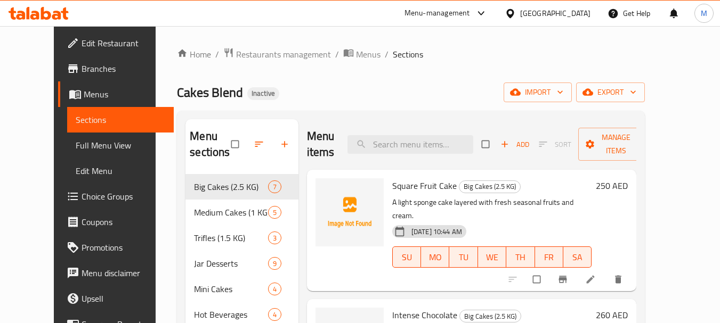
click at [569, 18] on div "[GEOGRAPHIC_DATA]" at bounding box center [555, 13] width 70 height 12
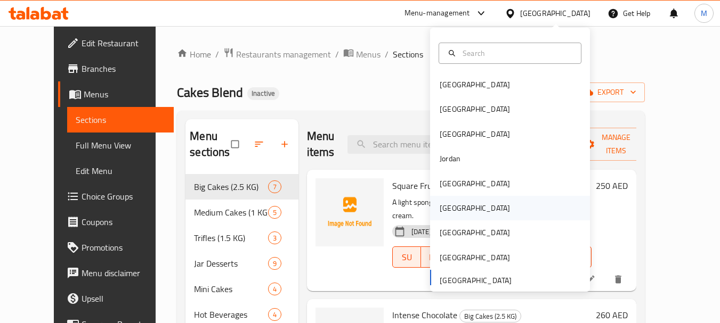
click at [449, 212] on div "Oman" at bounding box center [474, 208] width 70 height 12
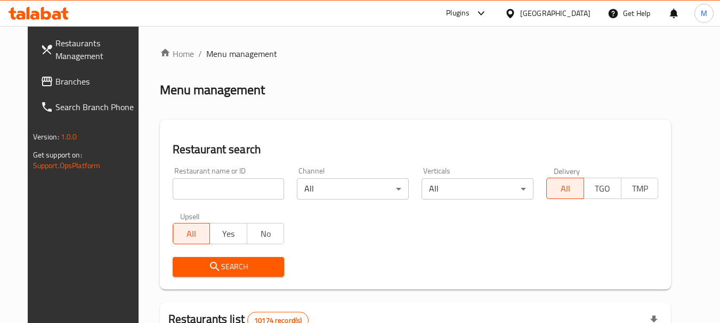
click at [51, 90] on link "Branches" at bounding box center [90, 82] width 116 height 26
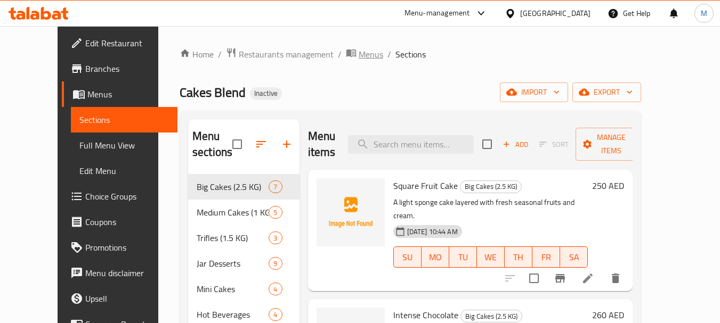
click at [358, 54] on span "Menus" at bounding box center [370, 54] width 25 height 13
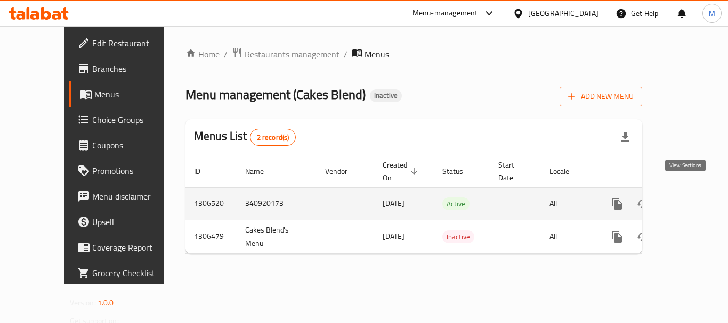
click at [687, 198] on icon "enhanced table" at bounding box center [693, 204] width 13 height 13
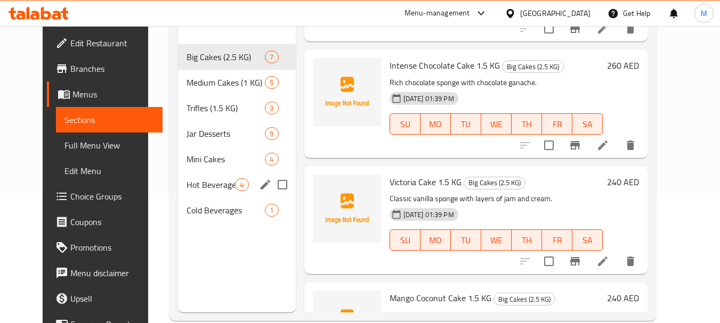
scroll to position [96, 0]
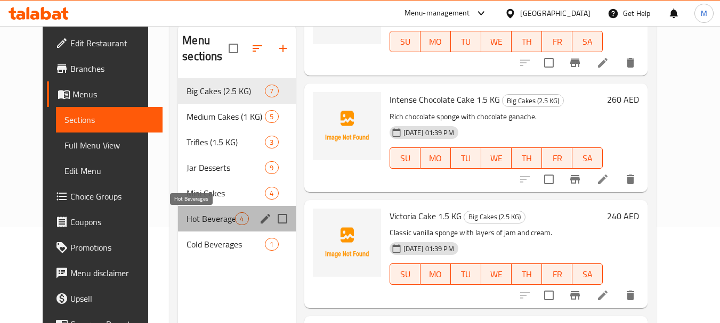
click at [215, 219] on span "Hot Beverages" at bounding box center [210, 219] width 48 height 13
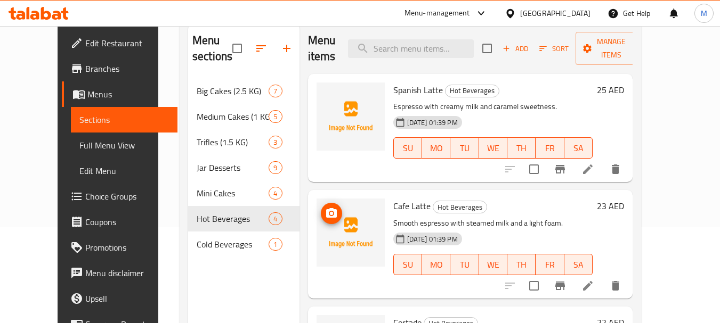
scroll to position [185, 0]
